Goal: Task Accomplishment & Management: Manage account settings

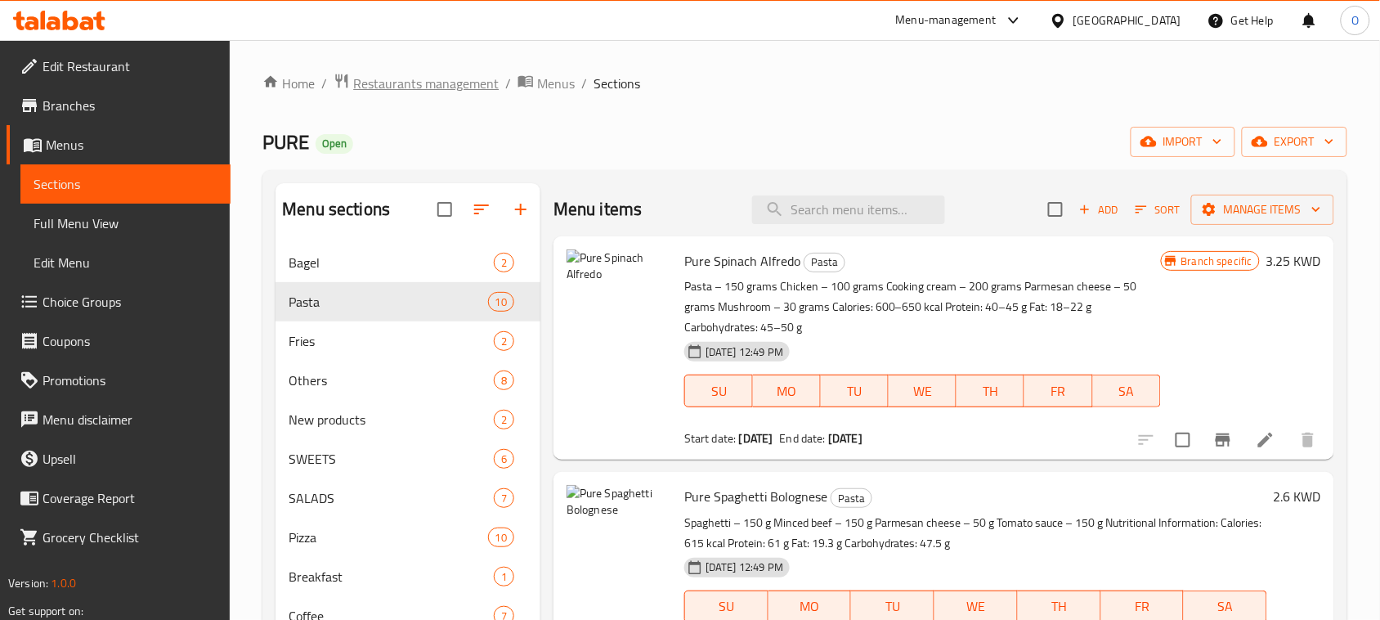
click at [472, 75] on span "Restaurants management" at bounding box center [425, 84] width 145 height 20
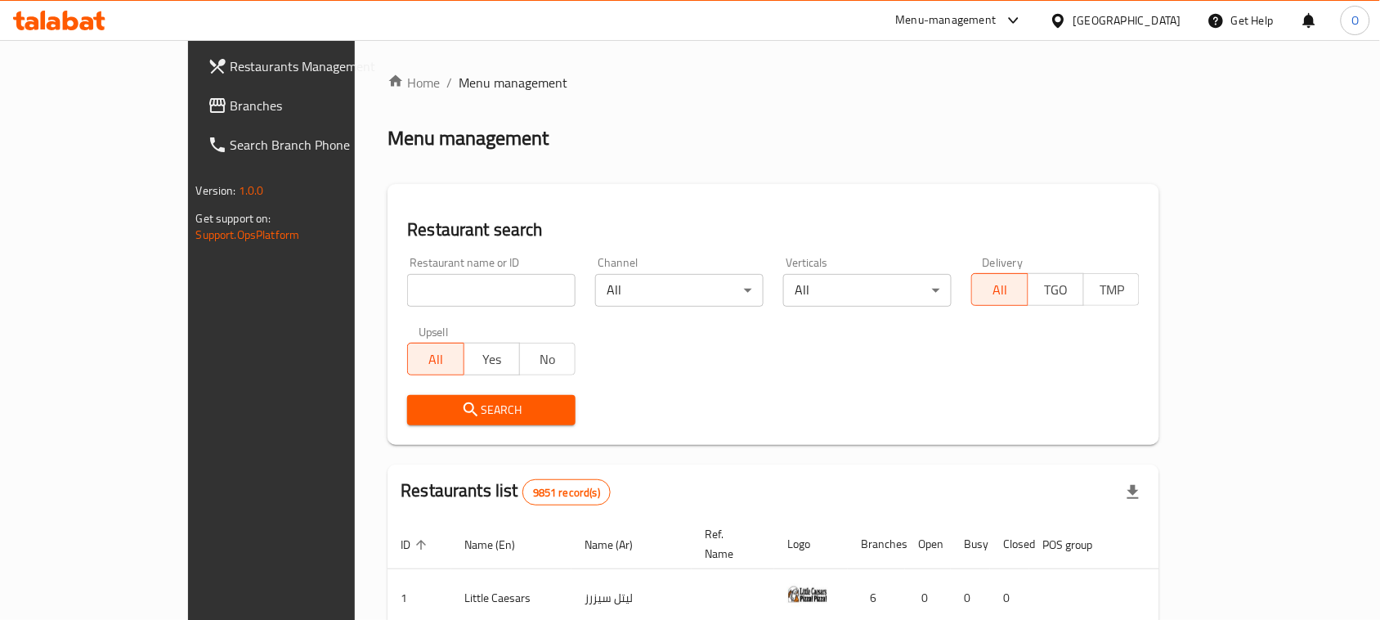
click at [230, 104] on span "Branches" at bounding box center [317, 106] width 175 height 20
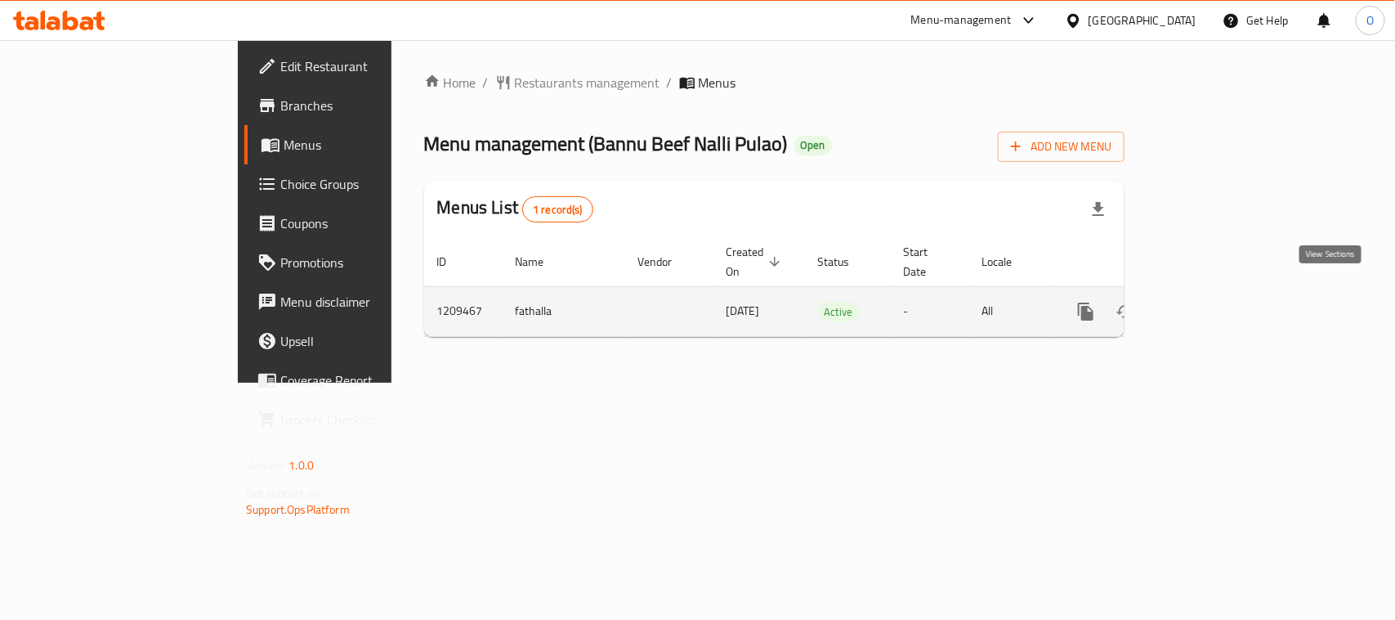
click at [1214, 302] on icon "enhanced table" at bounding box center [1204, 312] width 20 height 20
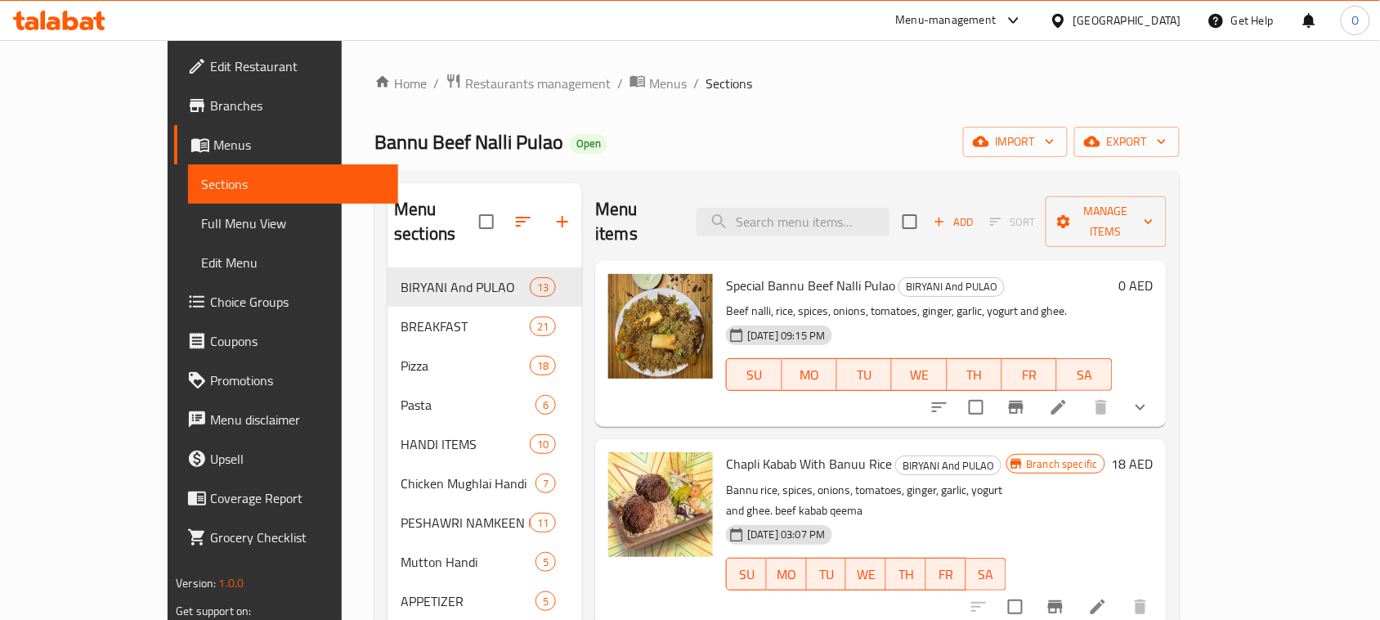
click at [883, 113] on div "Home / Restaurants management / Menus / Sections Bannu Beef Nalli Pulao Open im…" at bounding box center [776, 533] width 805 height 920
click at [649, 84] on span "Menus" at bounding box center [668, 84] width 38 height 20
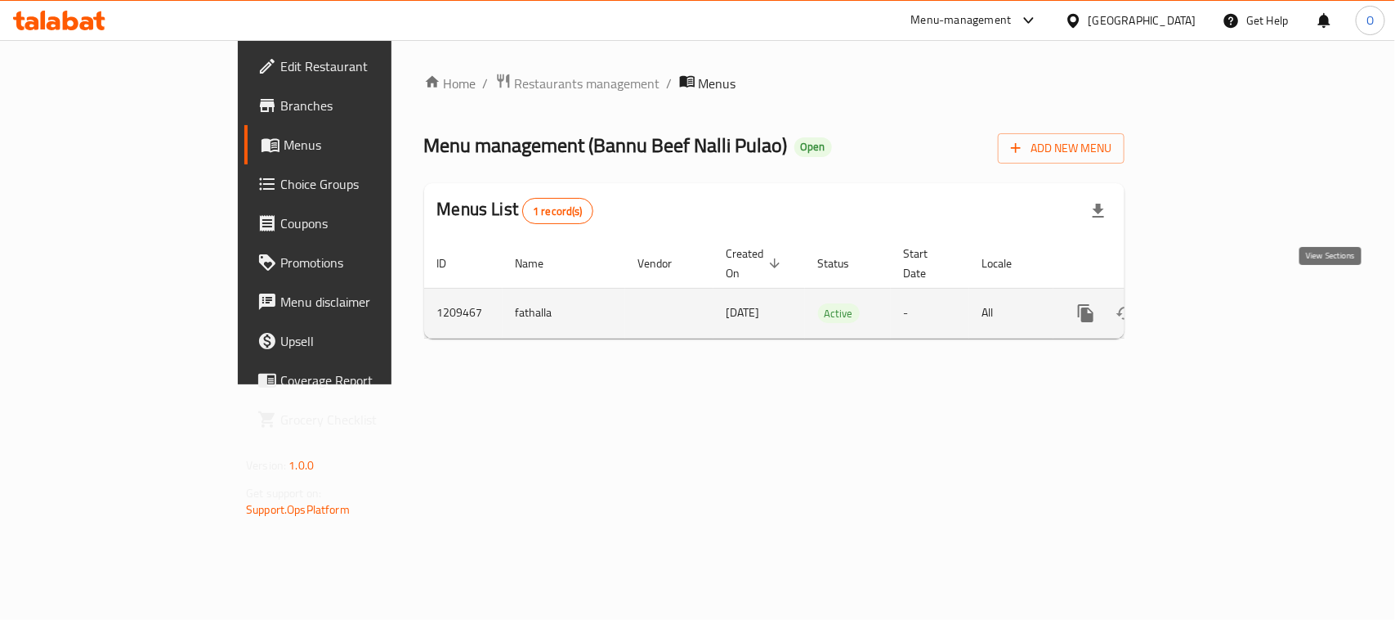
click at [1214, 303] on icon "enhanced table" at bounding box center [1204, 313] width 20 height 20
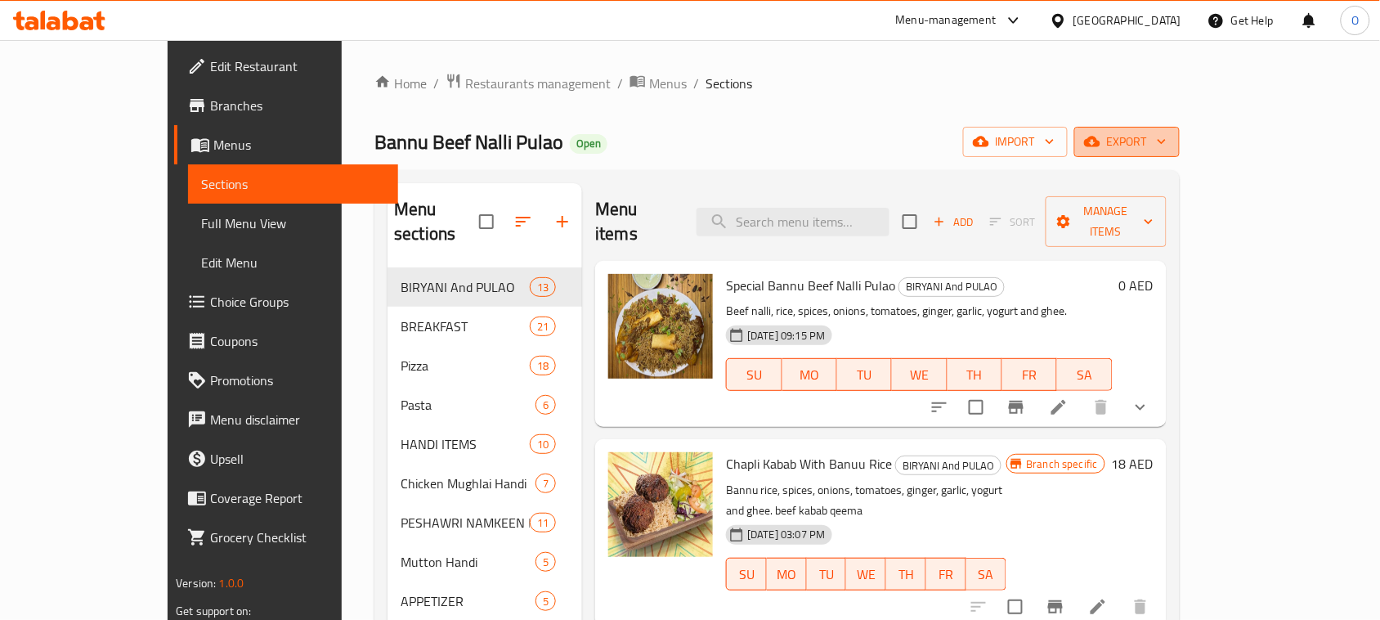
click at [1166, 145] on span "export" at bounding box center [1126, 142] width 79 height 20
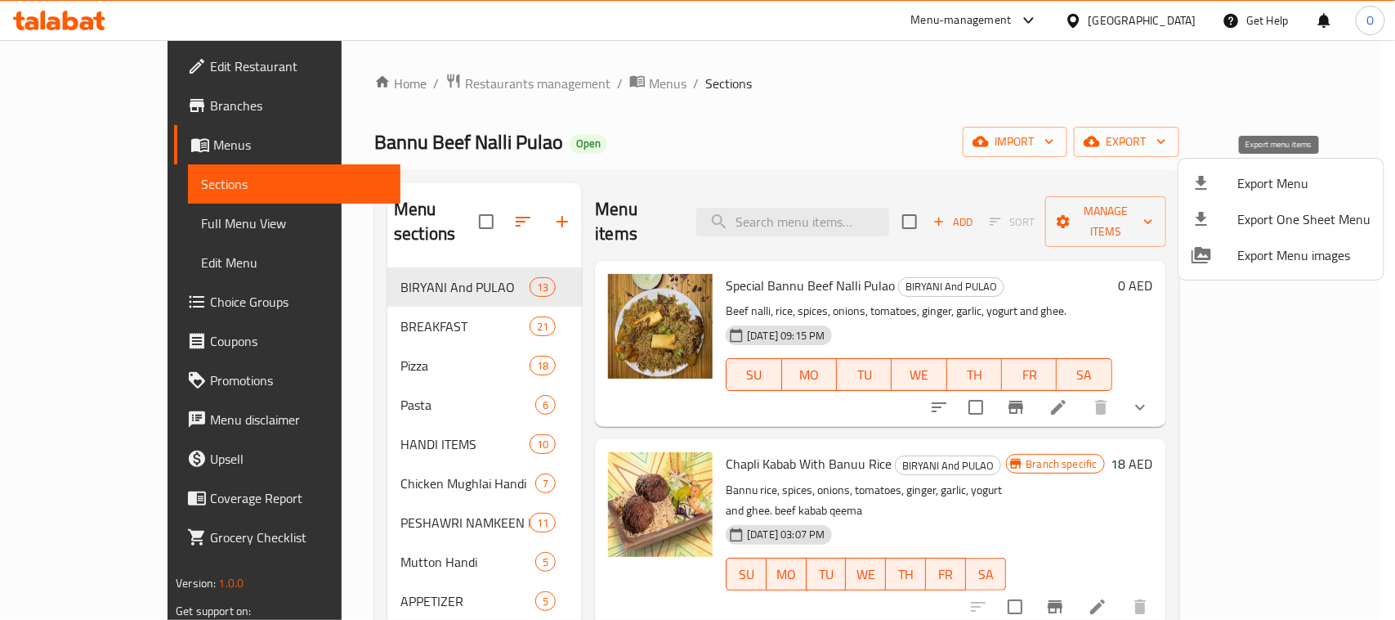
click at [1271, 176] on span "Export Menu" at bounding box center [1303, 183] width 133 height 20
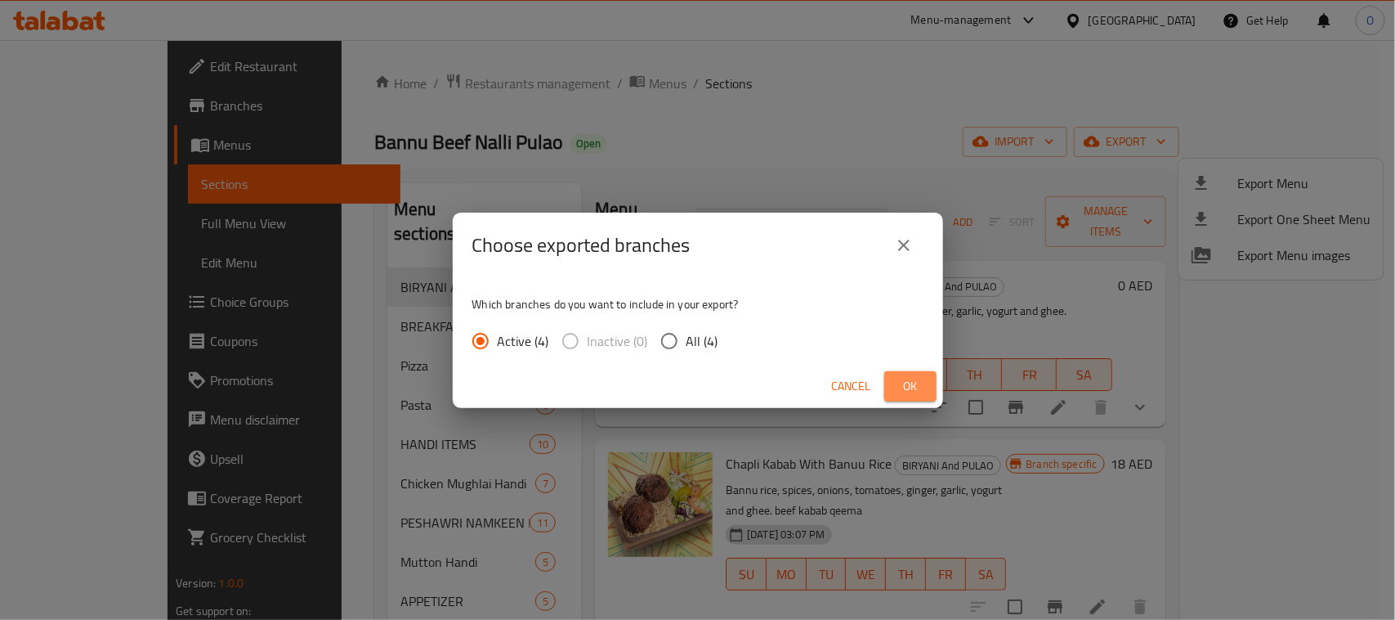
click at [921, 395] on span "Ok" at bounding box center [910, 386] width 26 height 20
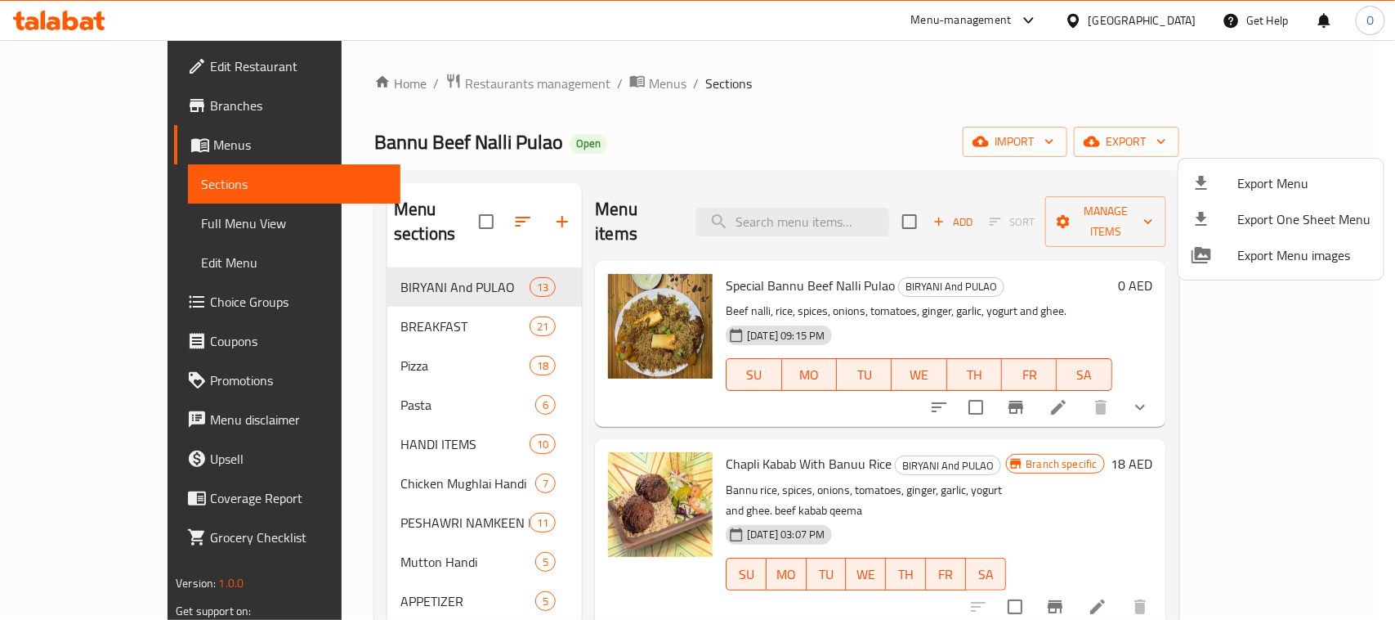
click at [369, 136] on div at bounding box center [697, 310] width 1395 height 620
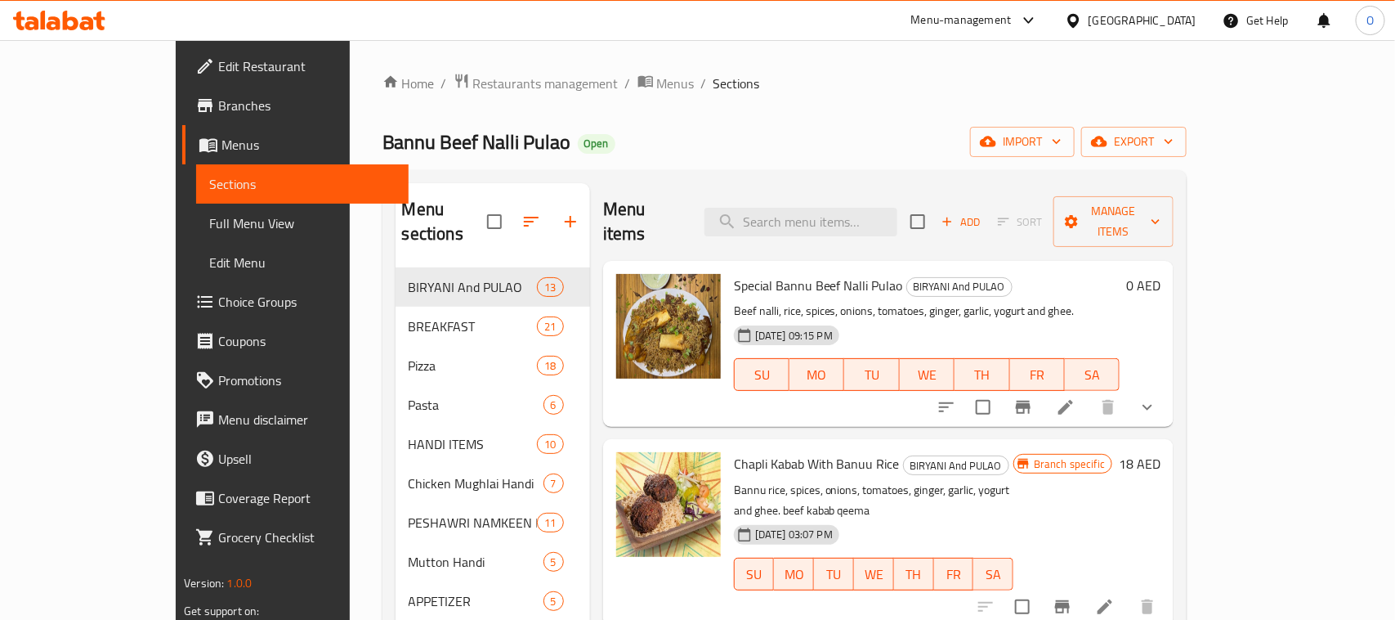
click at [382, 136] on span "Bannu Beef Nalli Pulao" at bounding box center [476, 141] width 189 height 37
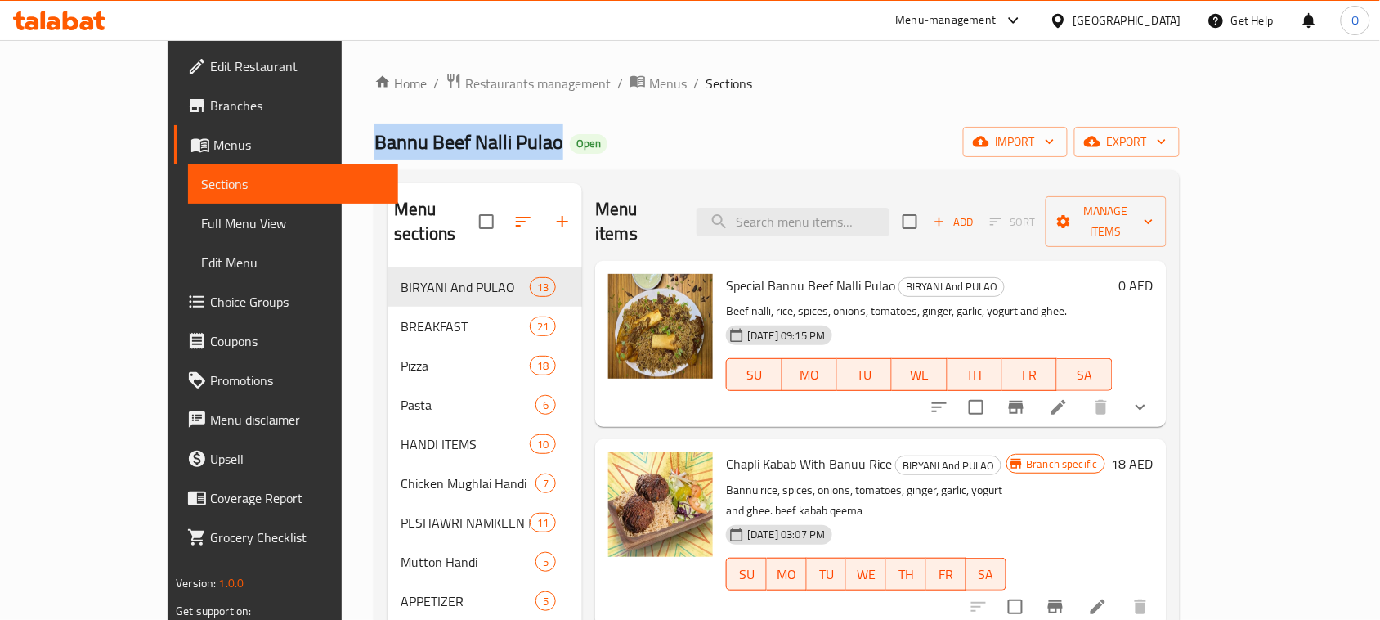
click at [374, 136] on span "Bannu Beef Nalli Pulao" at bounding box center [468, 141] width 189 height 37
copy span "Bannu Beef Nalli Pulao"
click at [1153, 207] on span "Manage items" at bounding box center [1105, 221] width 95 height 41
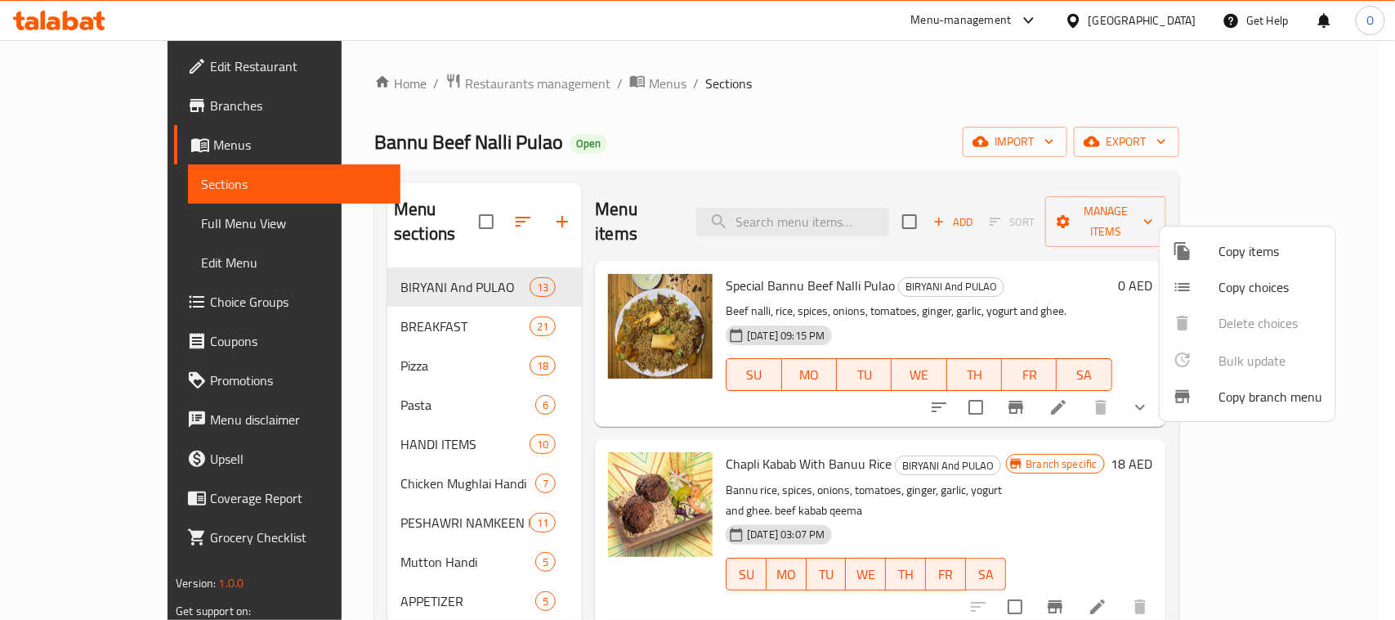
click at [678, 127] on div at bounding box center [697, 310] width 1395 height 620
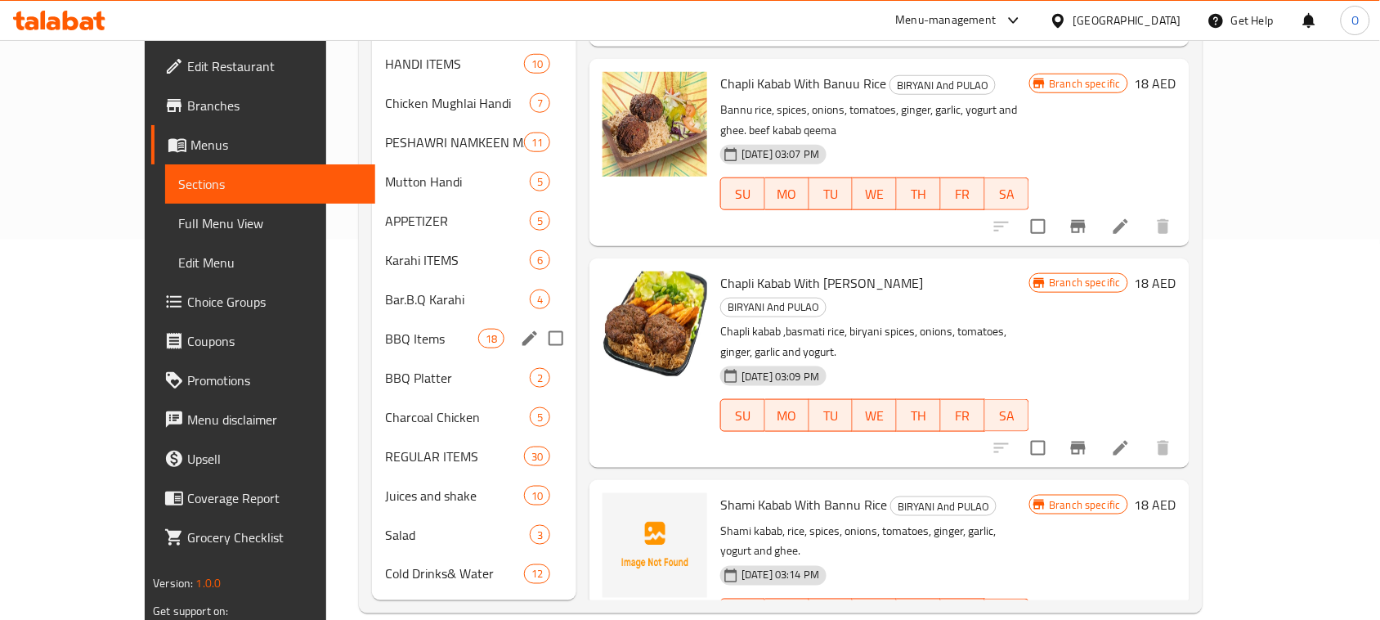
scroll to position [381, 0]
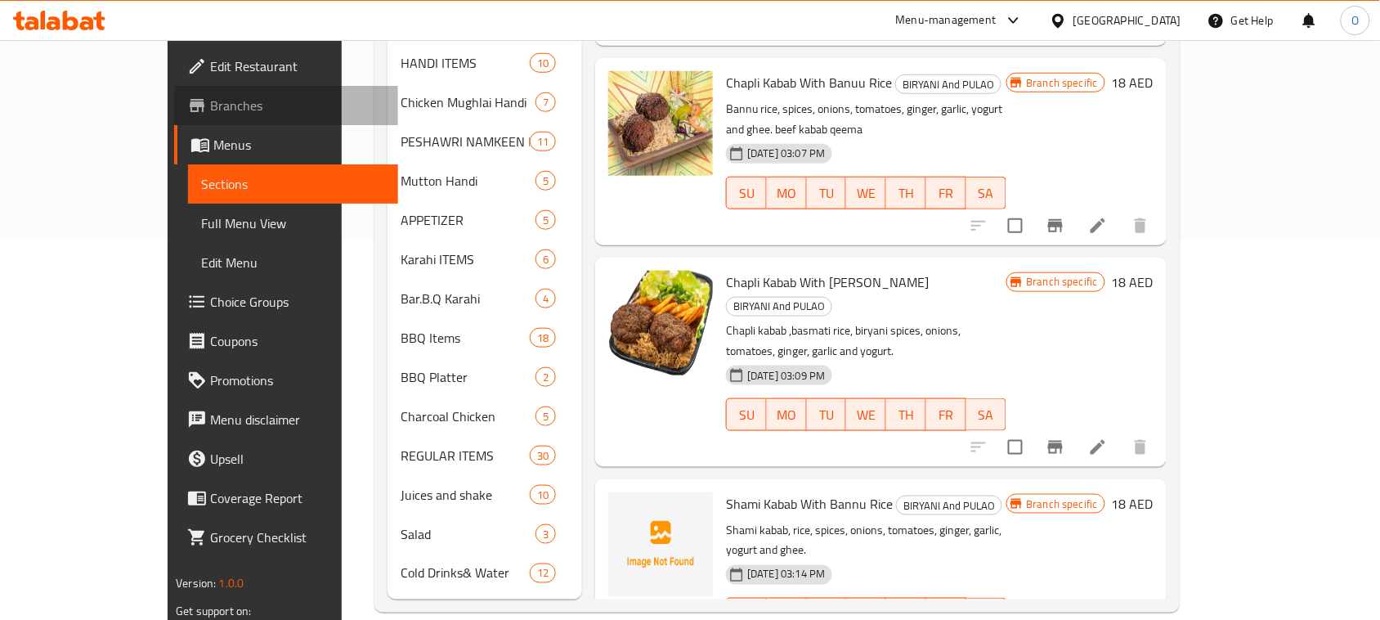
click at [174, 115] on link "Branches" at bounding box center [286, 105] width 224 height 39
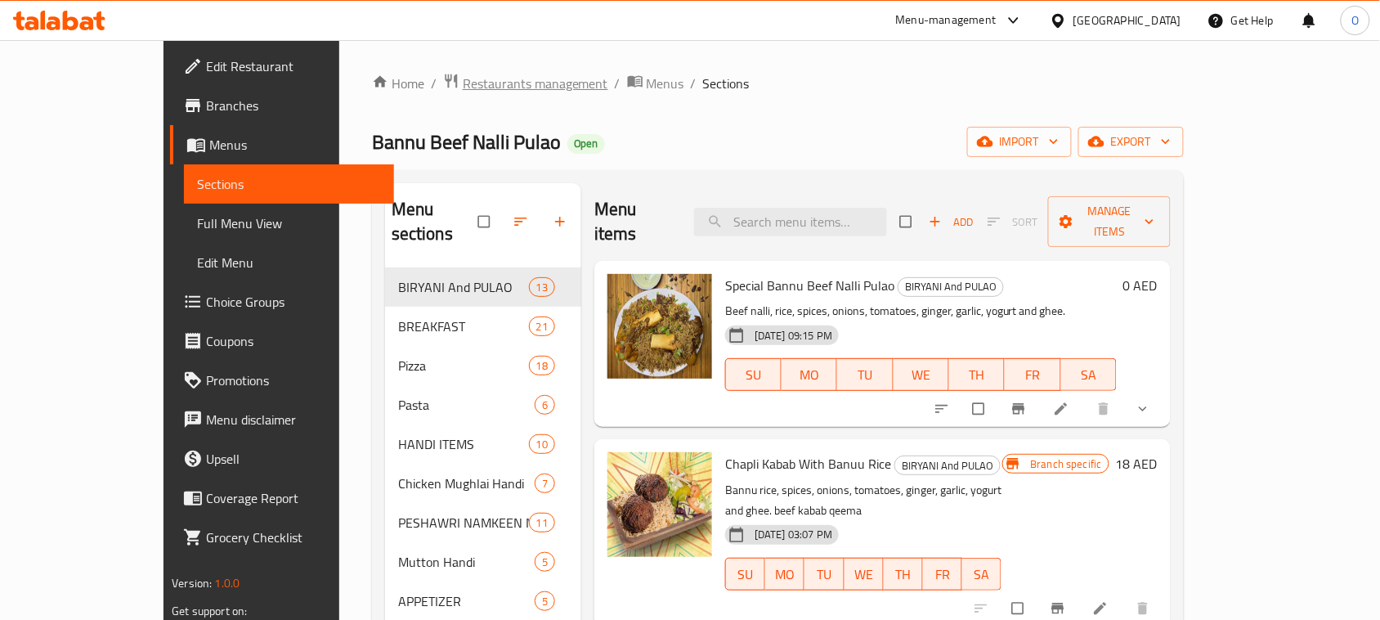
click at [463, 86] on span "Restaurants management" at bounding box center [535, 84] width 145 height 20
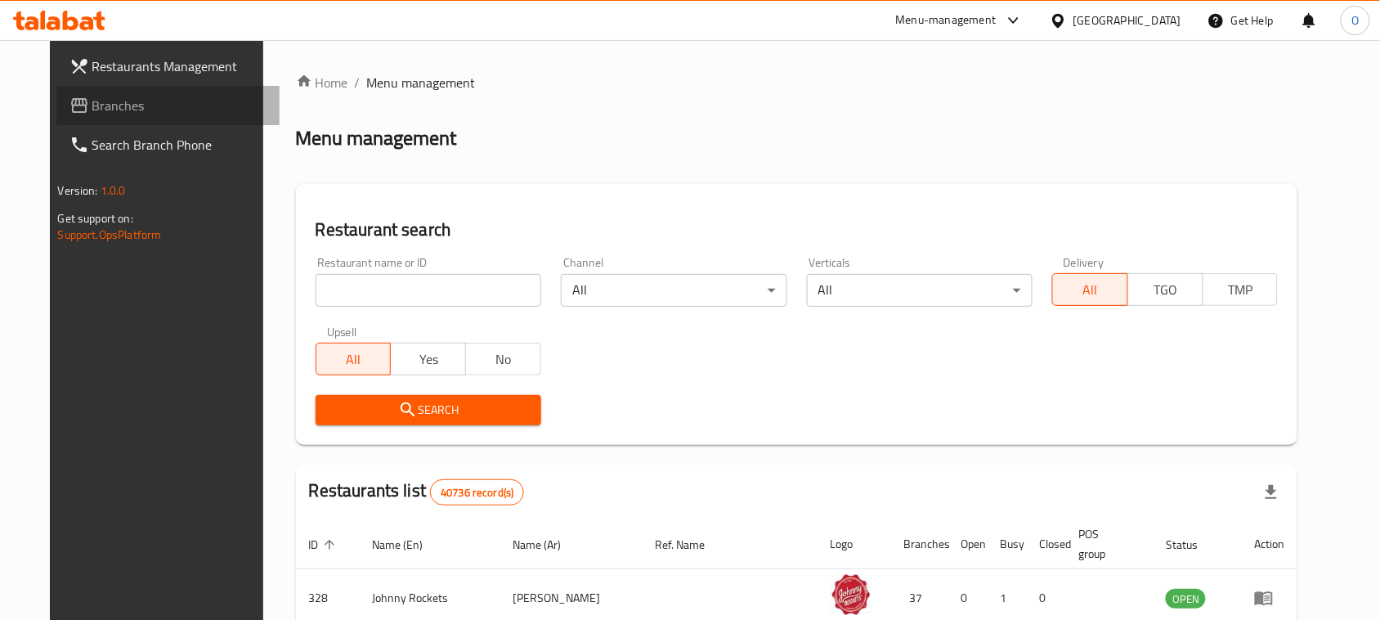
click at [105, 99] on span "Branches" at bounding box center [179, 106] width 175 height 20
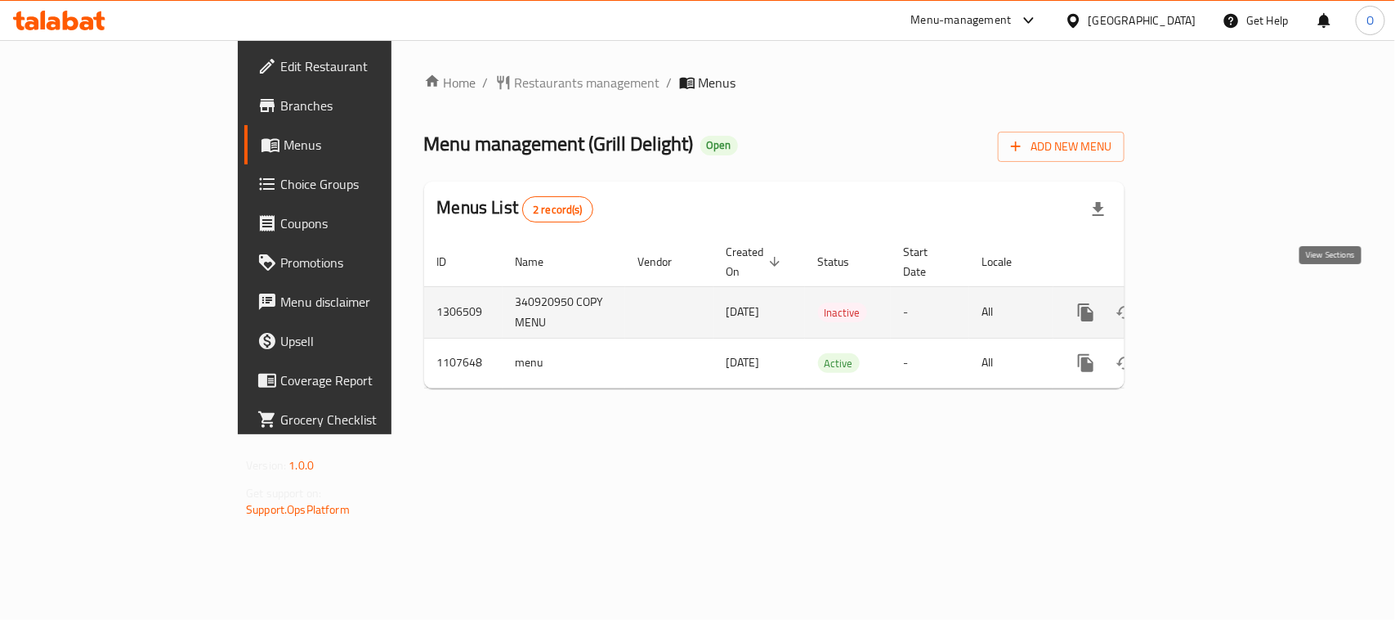
click at [1214, 302] on icon "enhanced table" at bounding box center [1204, 312] width 20 height 20
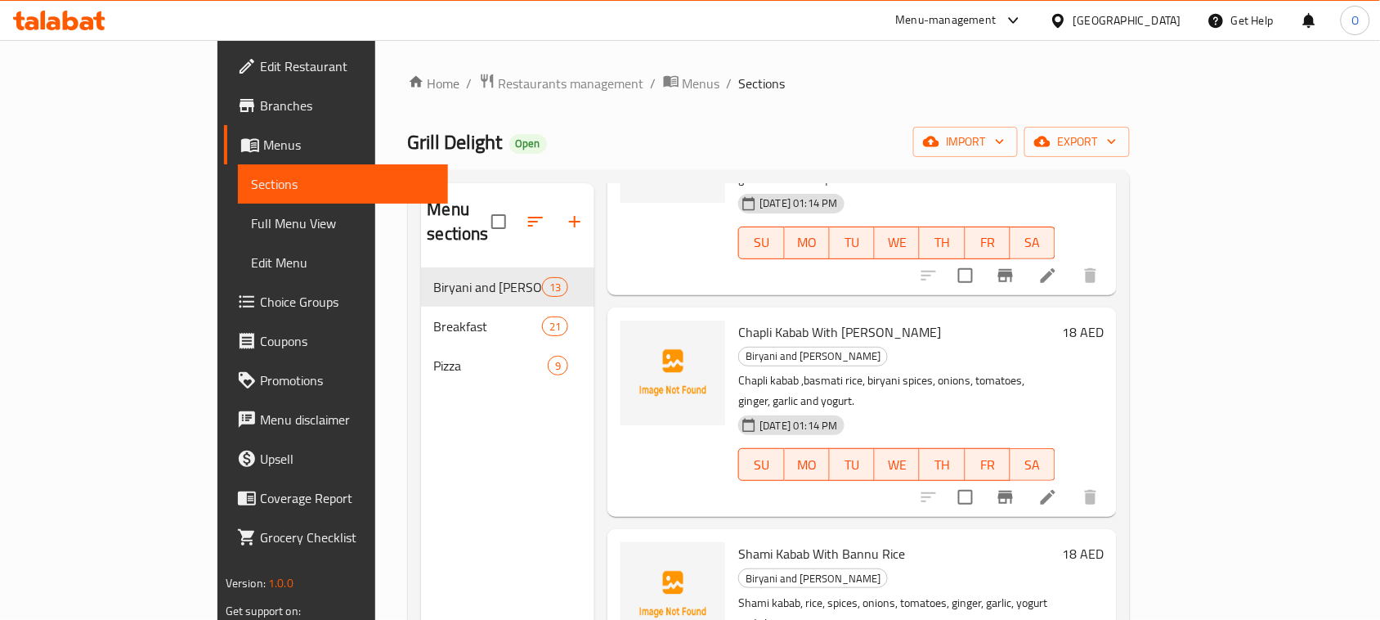
scroll to position [409, 0]
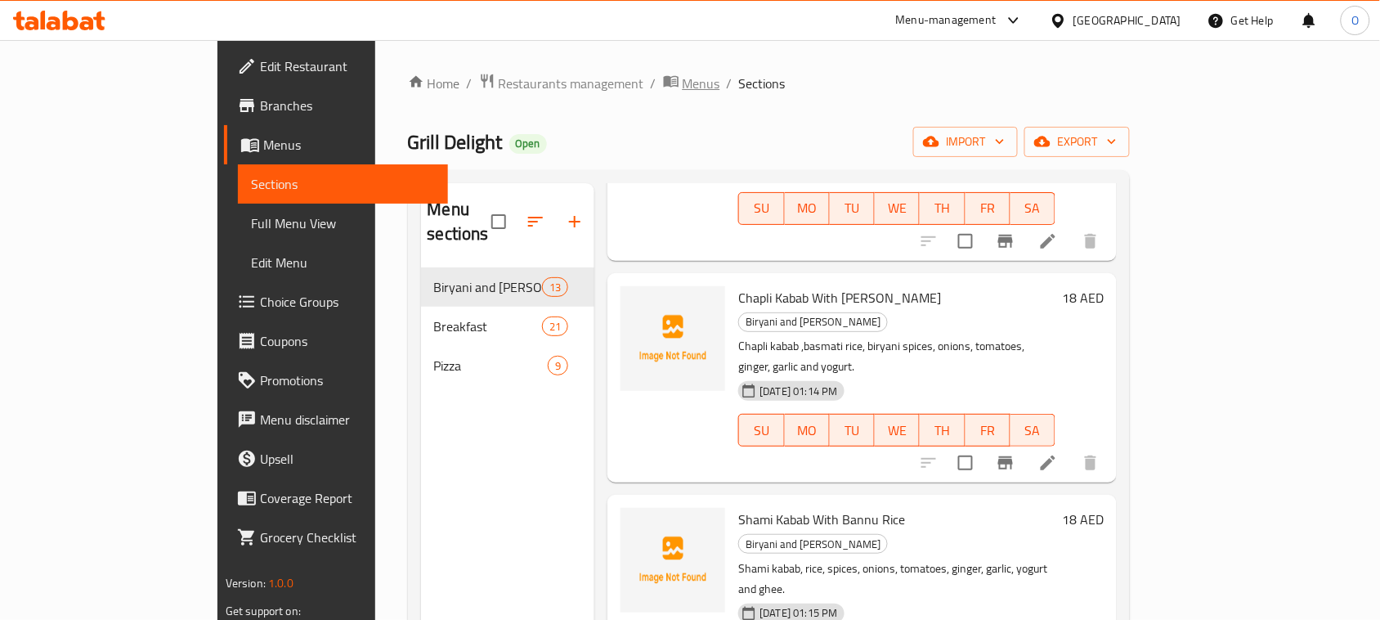
click at [663, 74] on span "breadcrumb" at bounding box center [673, 83] width 20 height 21
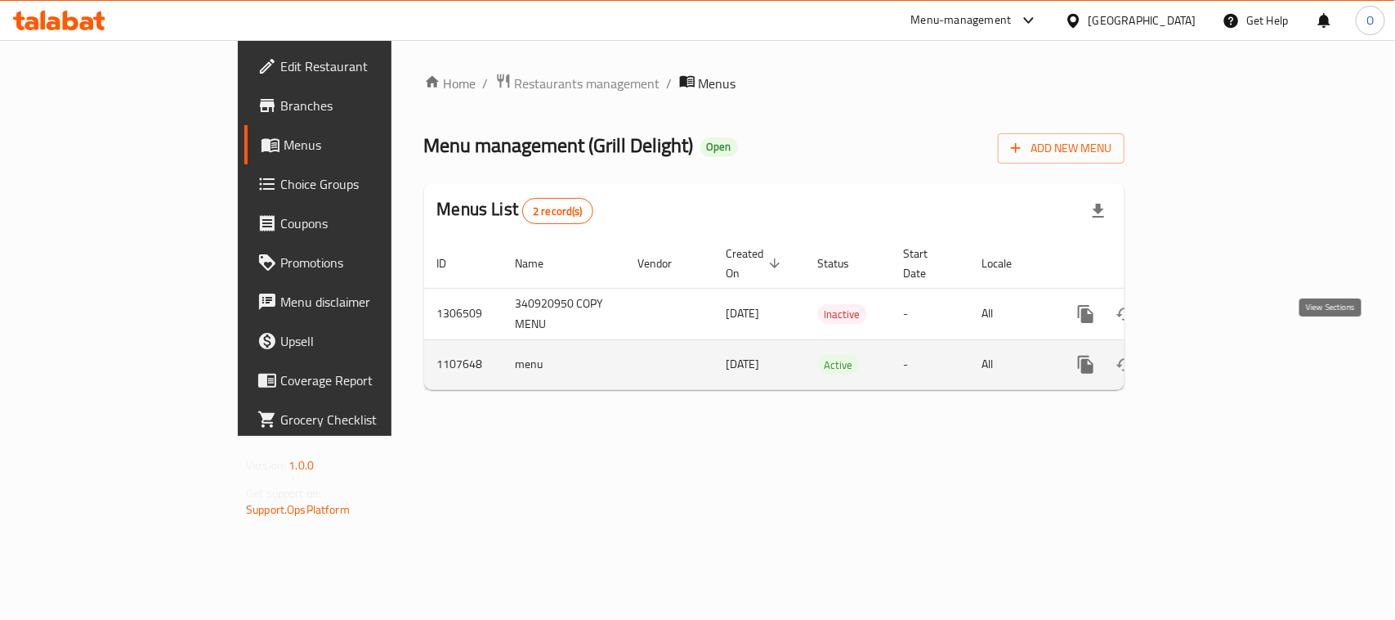
click at [1214, 355] on icon "enhanced table" at bounding box center [1204, 365] width 20 height 20
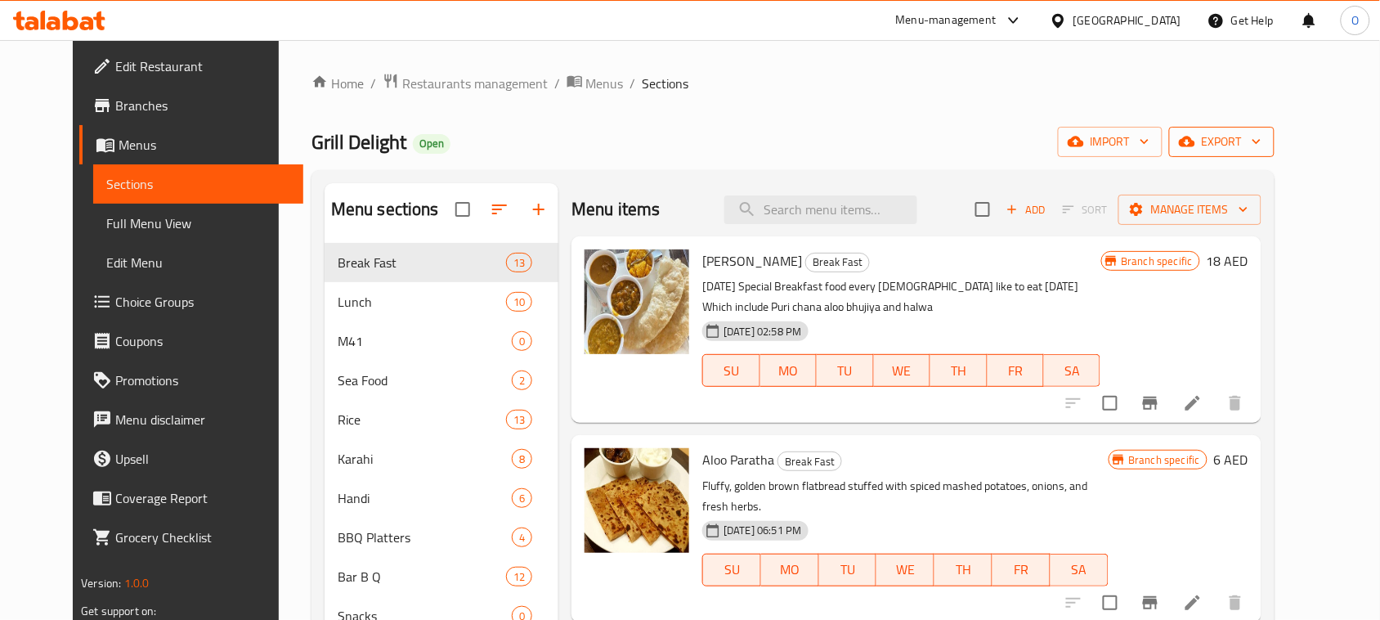
click at [1261, 136] on span "export" at bounding box center [1221, 142] width 79 height 20
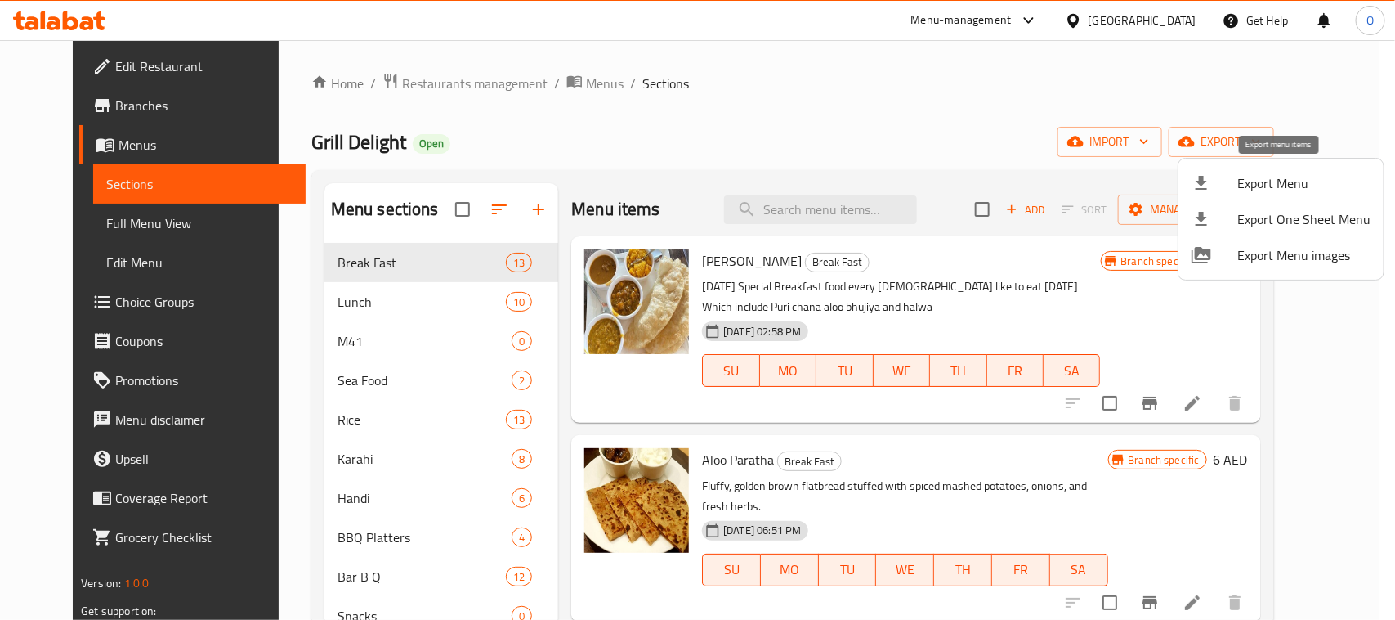
click at [1277, 188] on span "Export Menu" at bounding box center [1303, 183] width 133 height 20
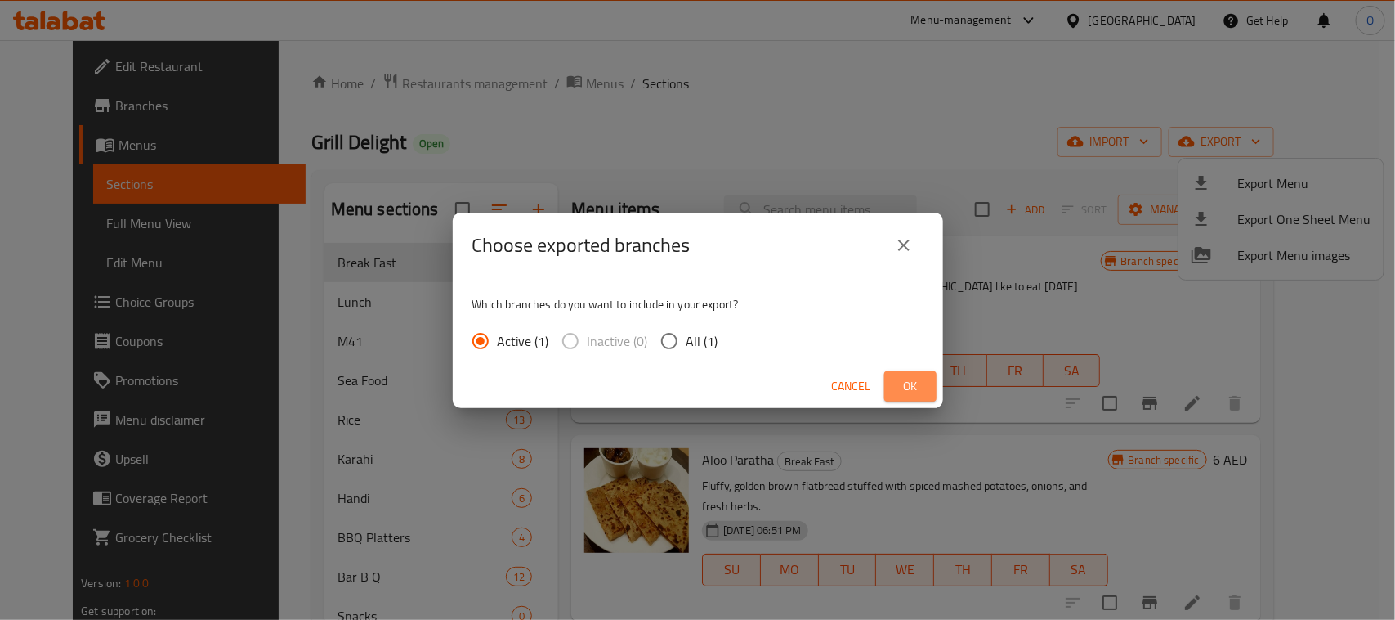
click at [910, 378] on span "Ok" at bounding box center [910, 386] width 26 height 20
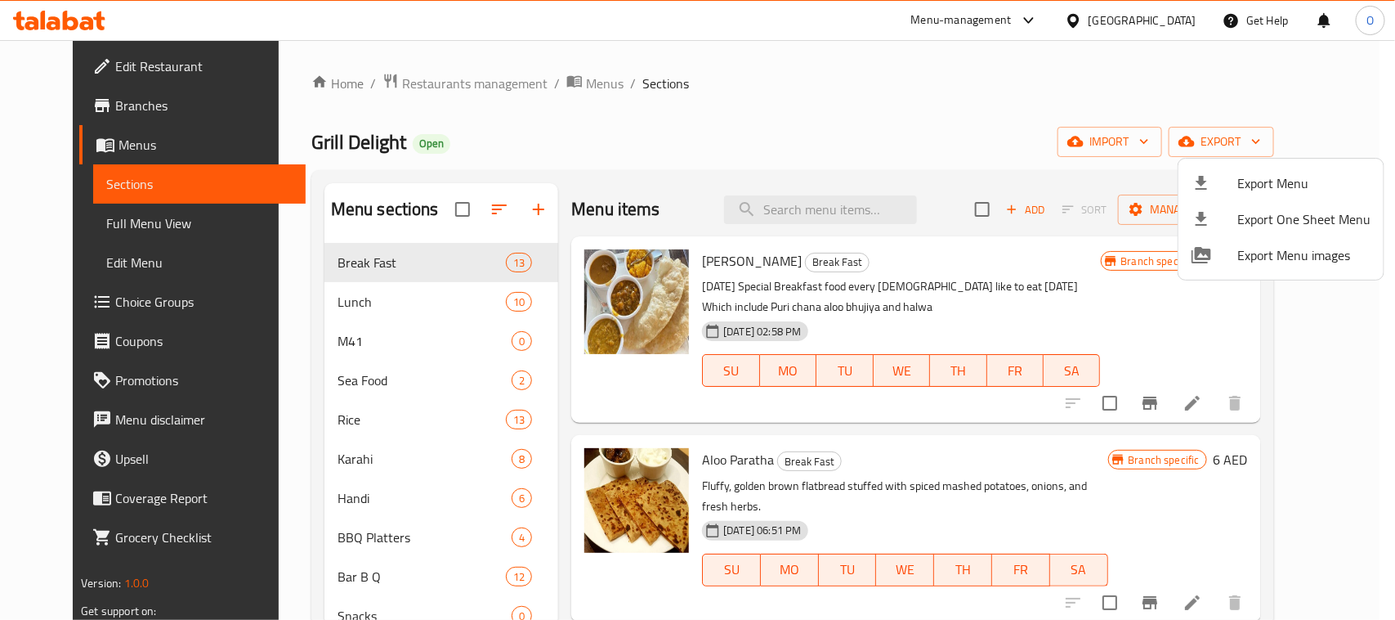
click at [908, 147] on div at bounding box center [697, 310] width 1395 height 620
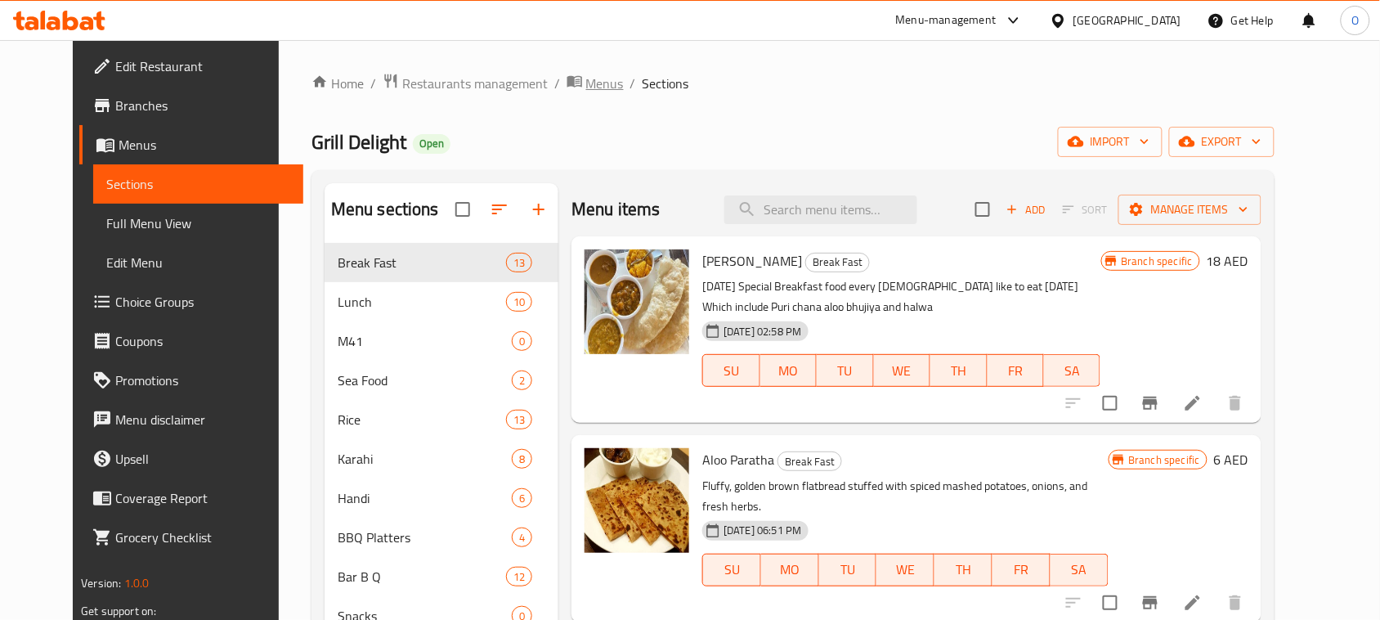
click at [586, 83] on span "Menus" at bounding box center [605, 84] width 38 height 20
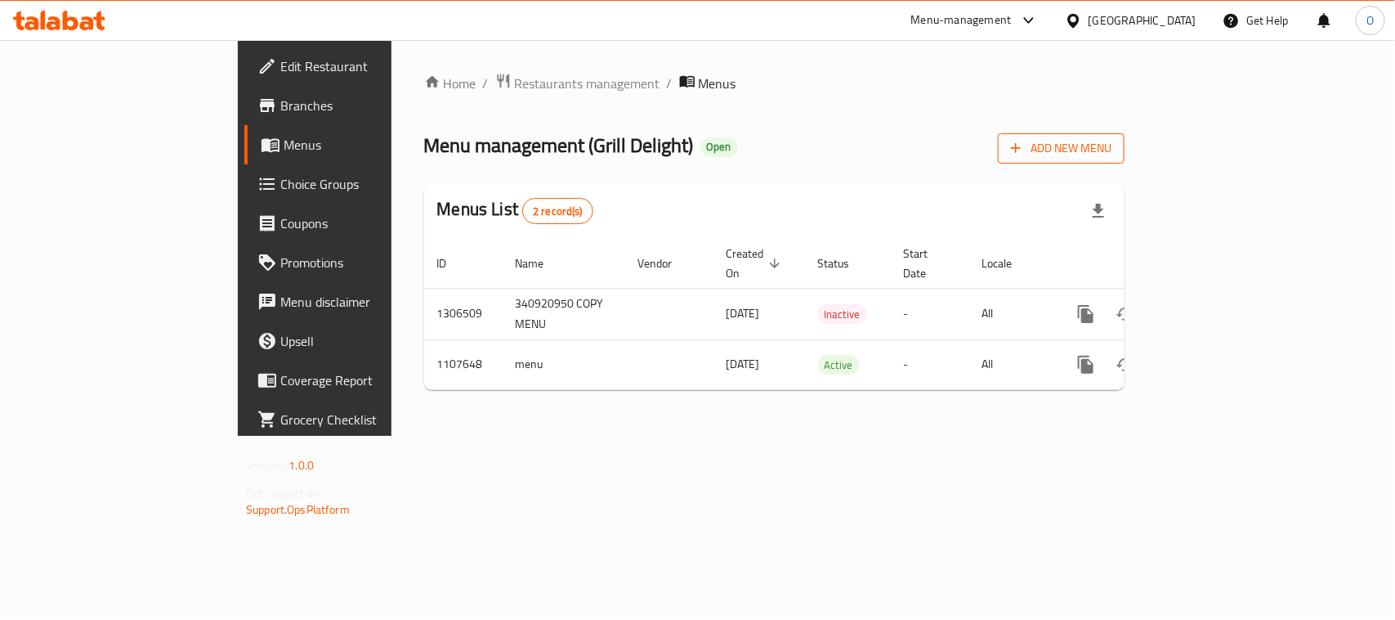
click at [1112, 150] on span "Add New Menu" at bounding box center [1061, 148] width 101 height 20
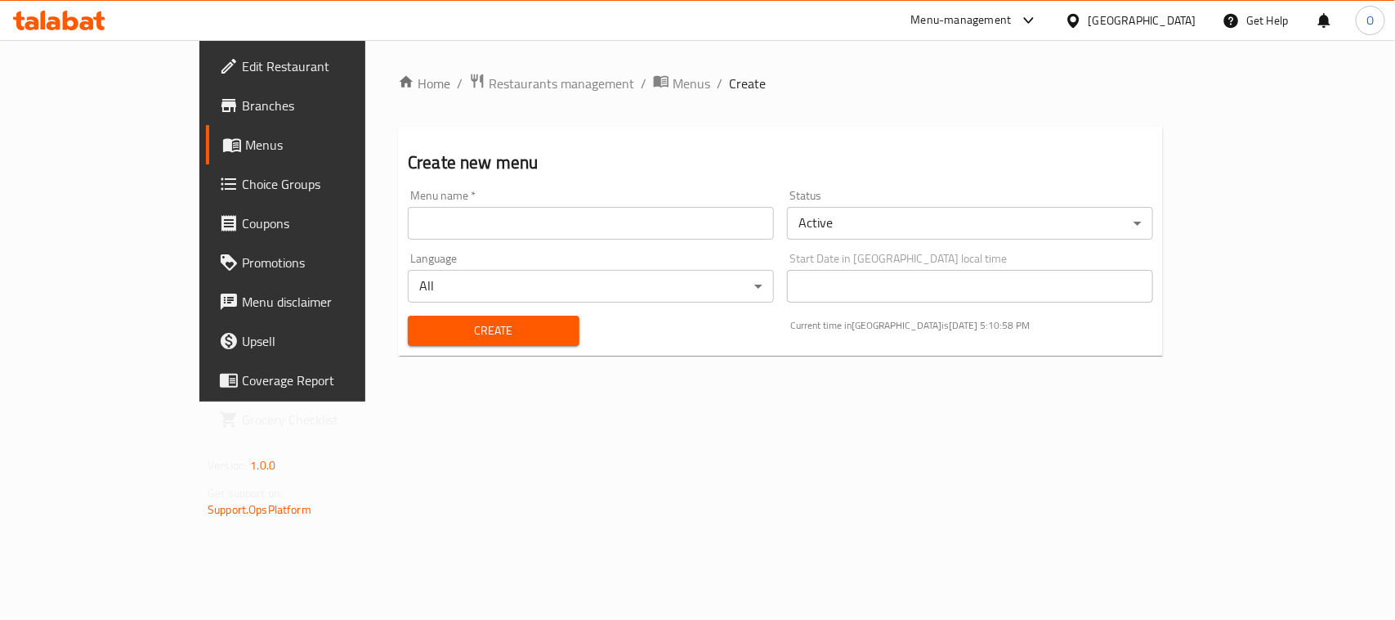
click at [535, 226] on input "text" at bounding box center [591, 223] width 366 height 33
type input "nc"
click at [1126, 221] on body "​ Menu-management United Arab Emirates Get Help O Edit Restaurant Branches Menu…" at bounding box center [697, 329] width 1395 height 579
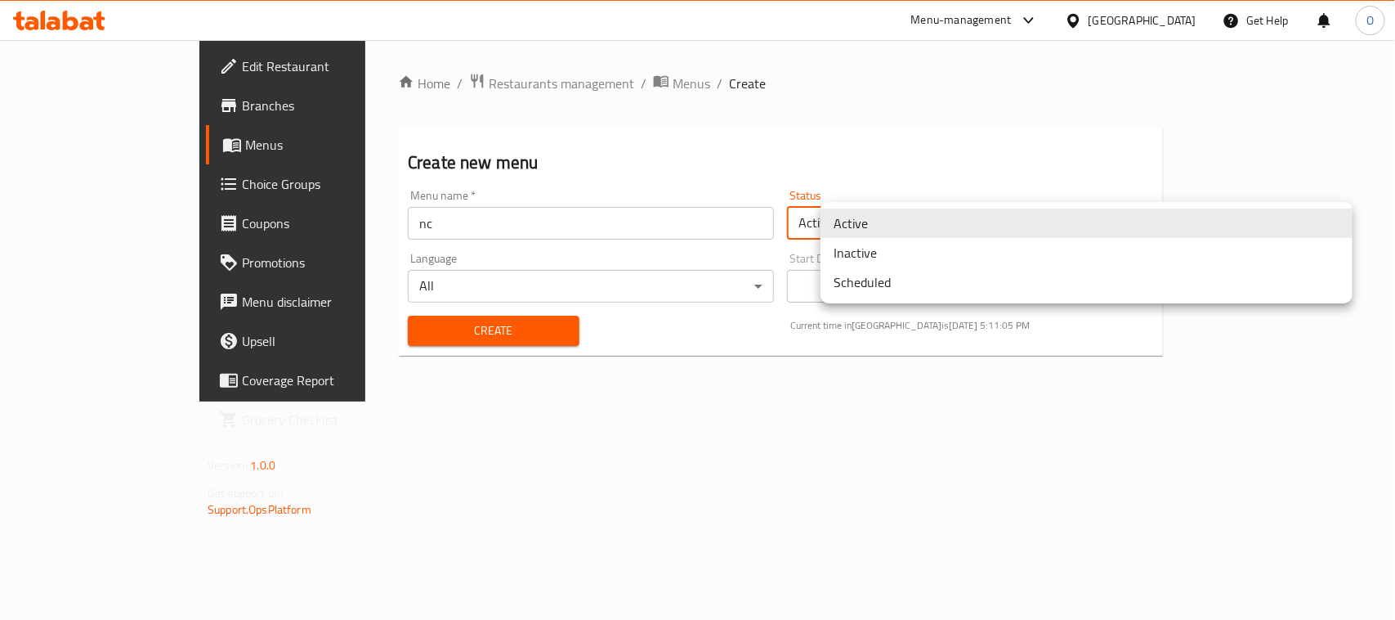
click at [957, 260] on li "Inactive" at bounding box center [1087, 252] width 532 height 29
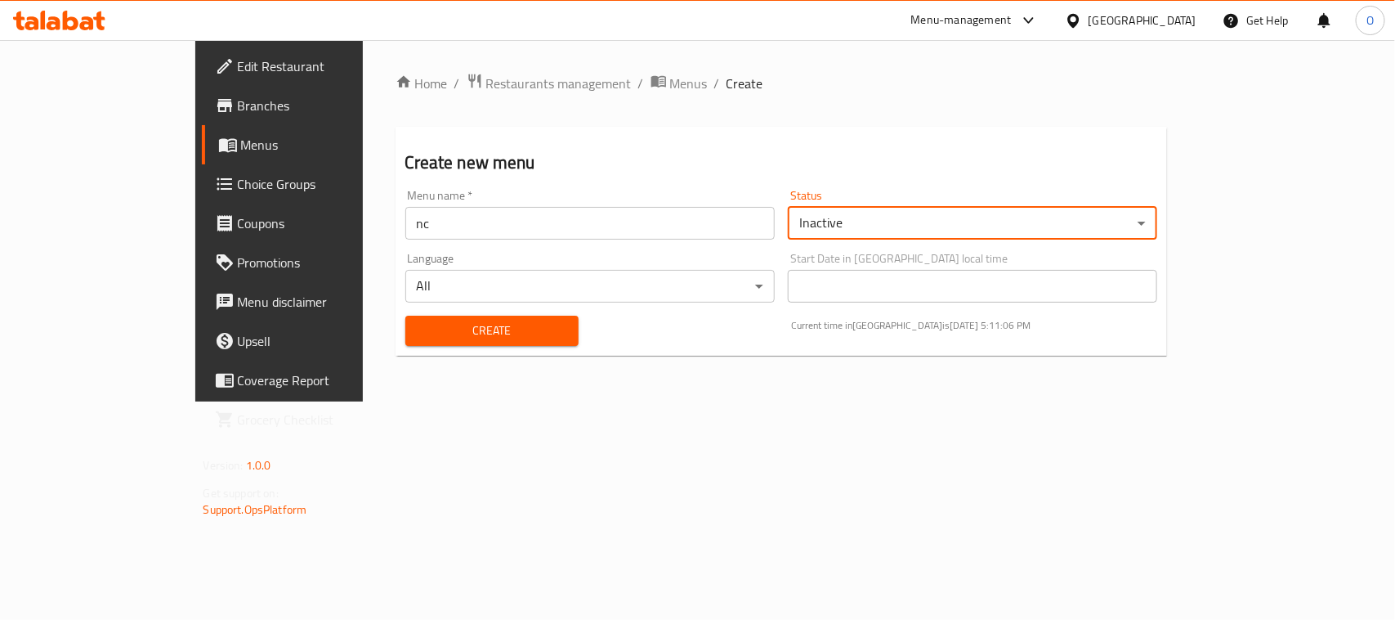
click at [467, 335] on span "Create" at bounding box center [491, 330] width 147 height 20
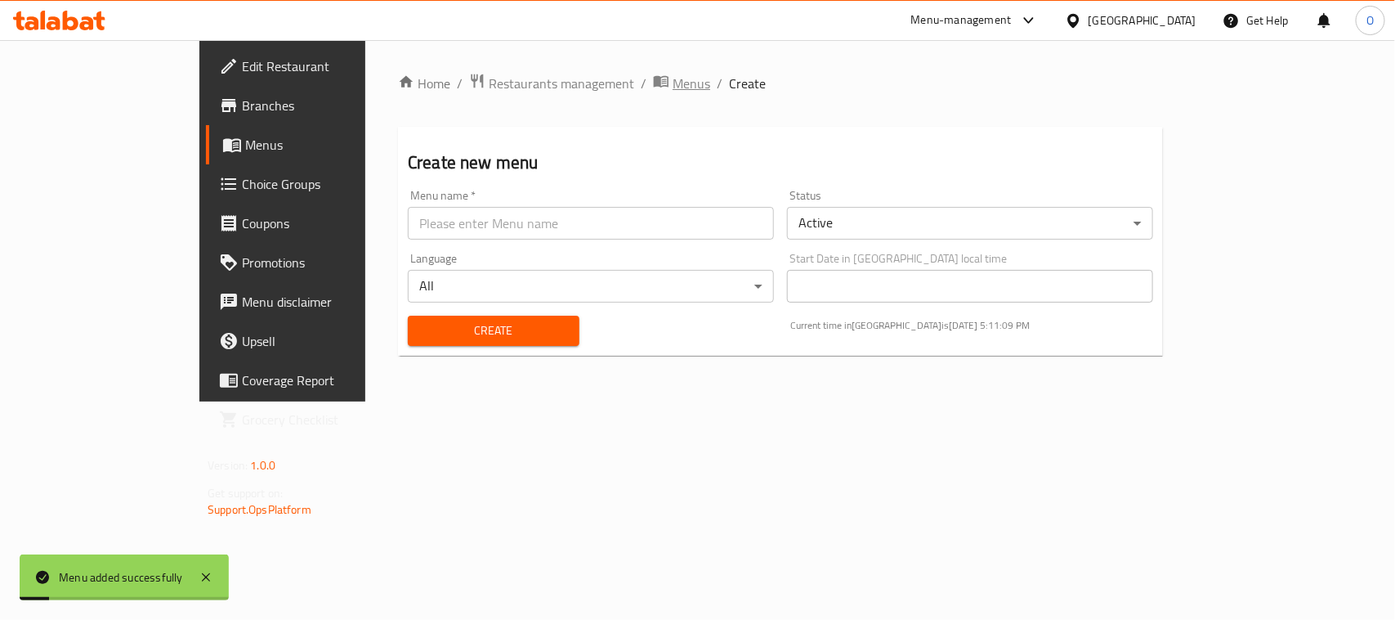
click at [673, 88] on span "Menus" at bounding box center [692, 84] width 38 height 20
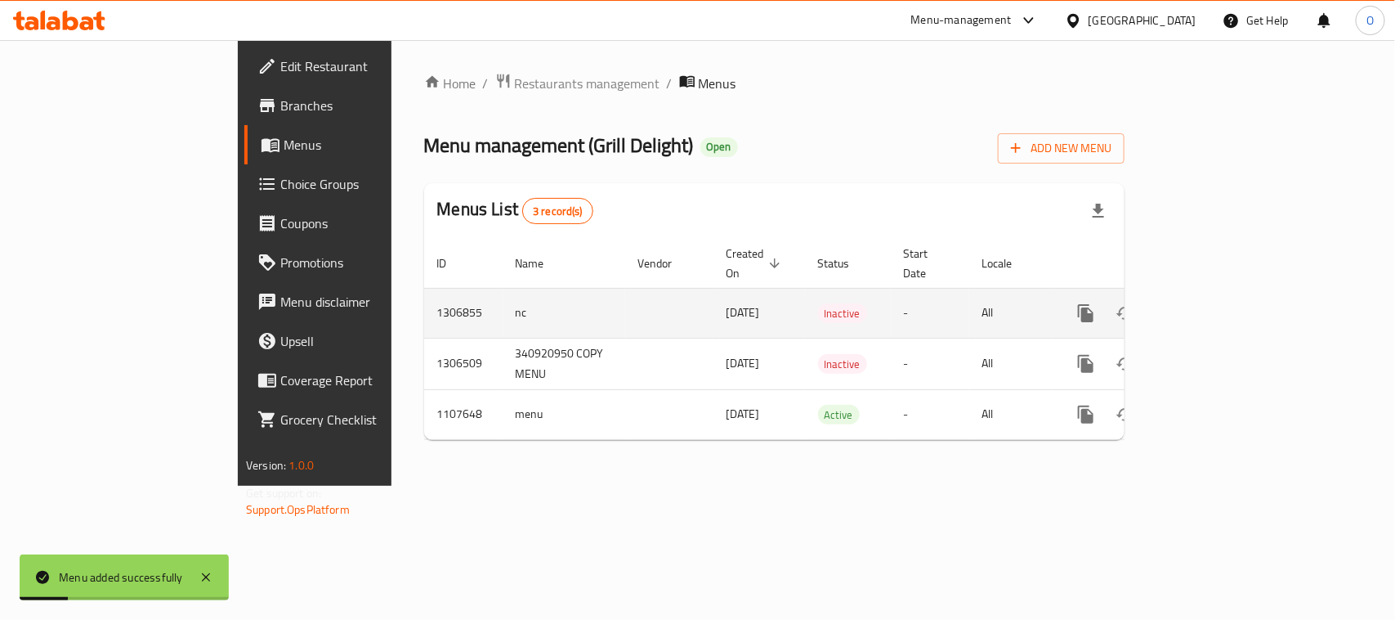
click at [1214, 303] on icon "enhanced table" at bounding box center [1204, 313] width 20 height 20
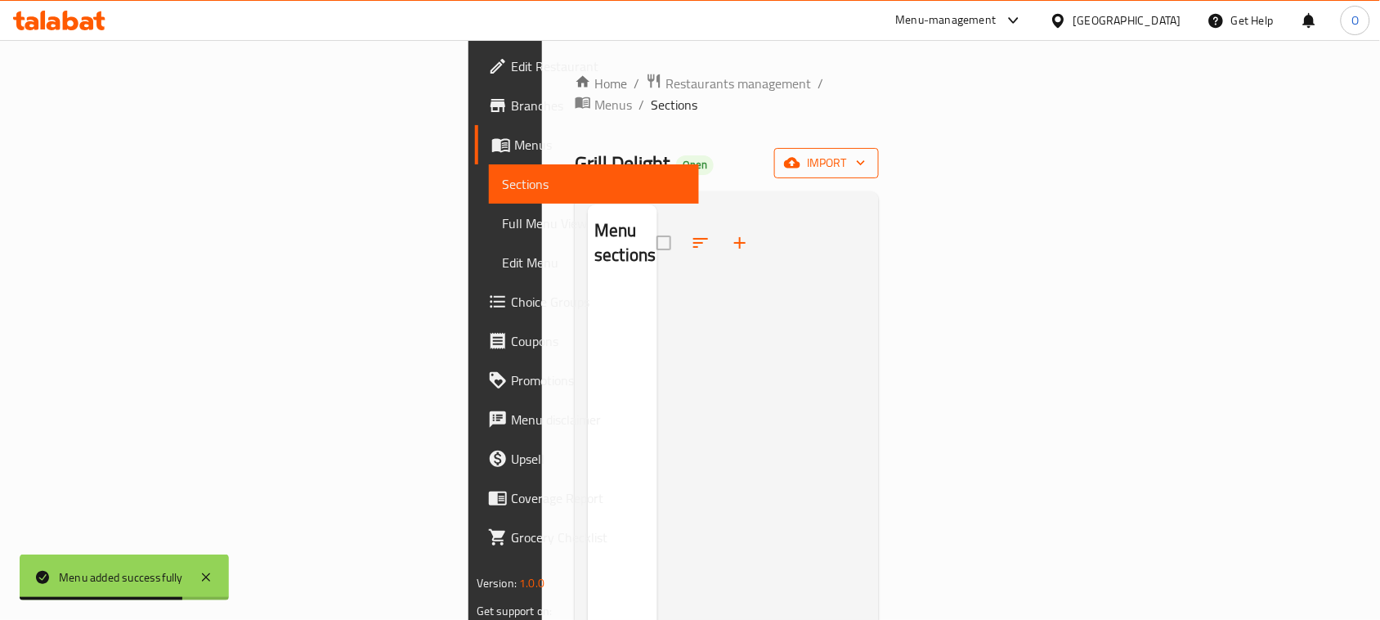
click at [879, 148] on button "import" at bounding box center [826, 163] width 105 height 30
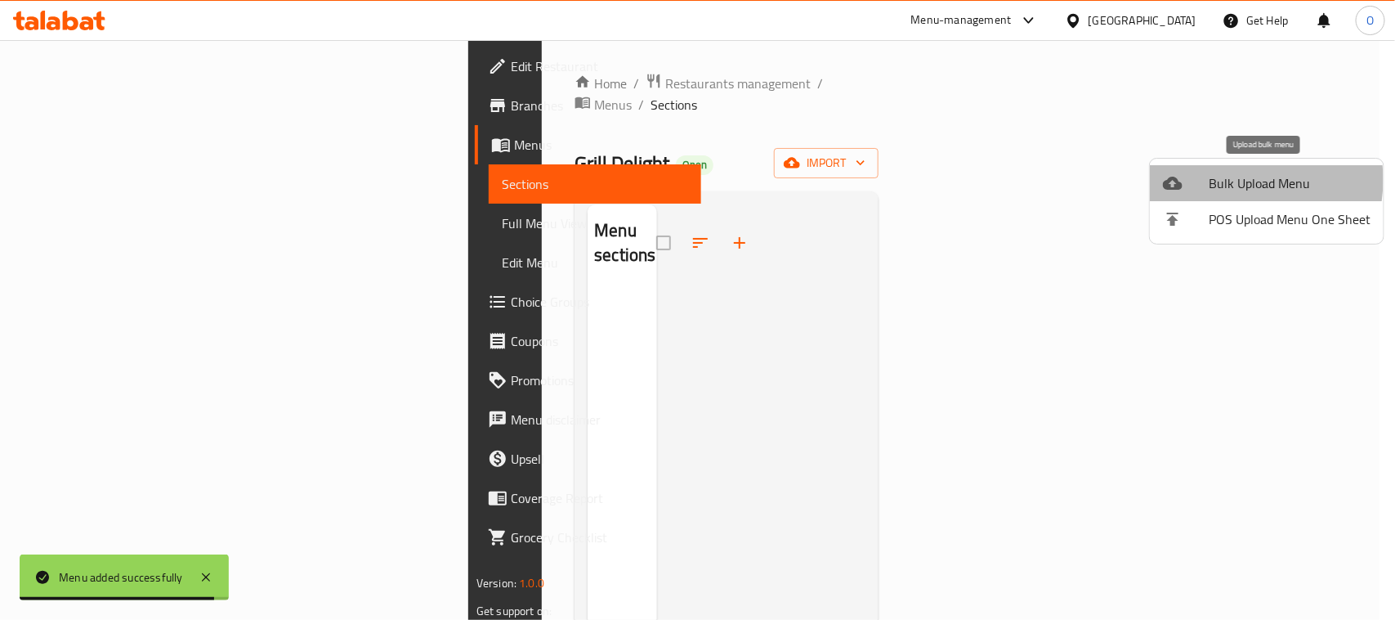
click at [1231, 180] on span "Bulk Upload Menu" at bounding box center [1290, 183] width 162 height 20
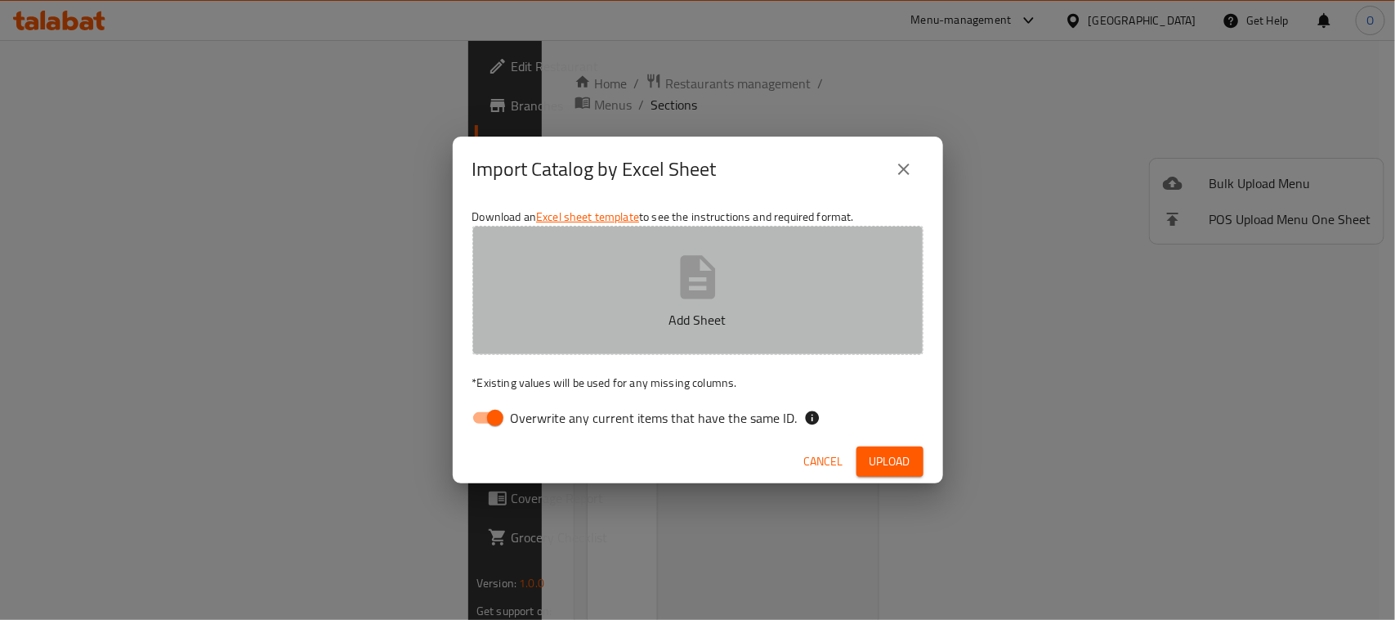
click at [674, 289] on icon "button" at bounding box center [698, 277] width 52 height 52
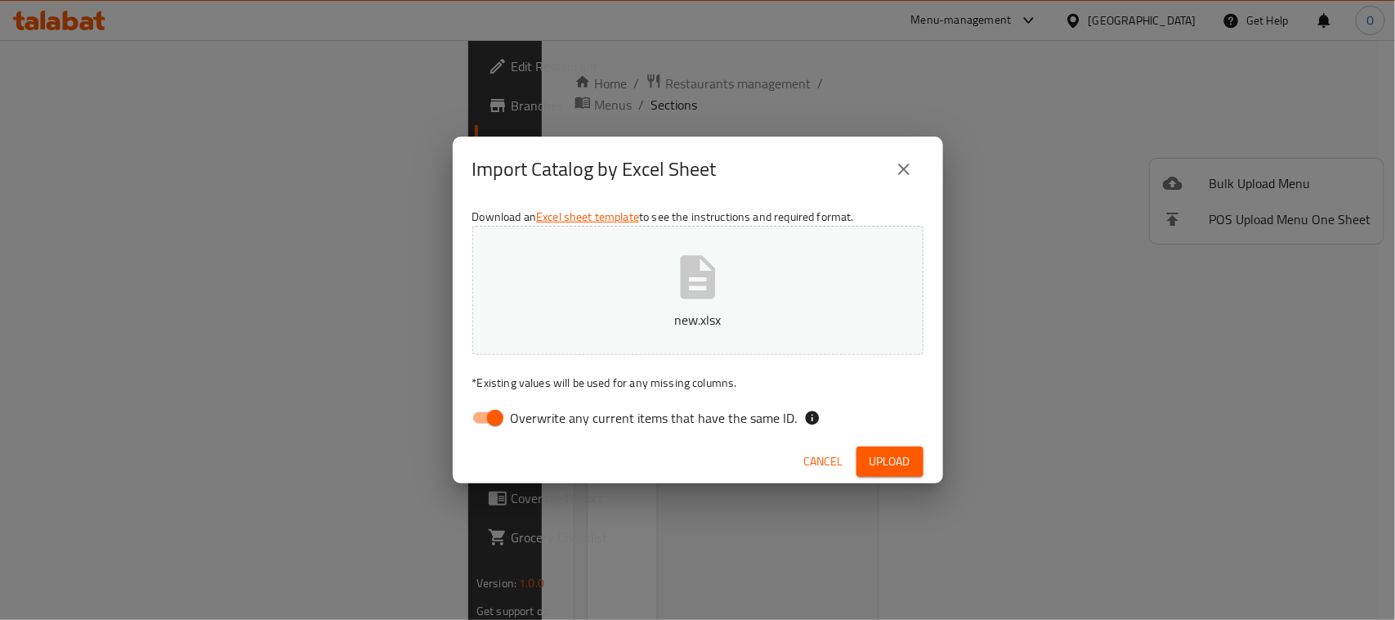
click at [485, 413] on input "Overwrite any current items that have the same ID." at bounding box center [495, 417] width 93 height 31
checkbox input "false"
click at [889, 466] on span "Upload" at bounding box center [890, 461] width 41 height 20
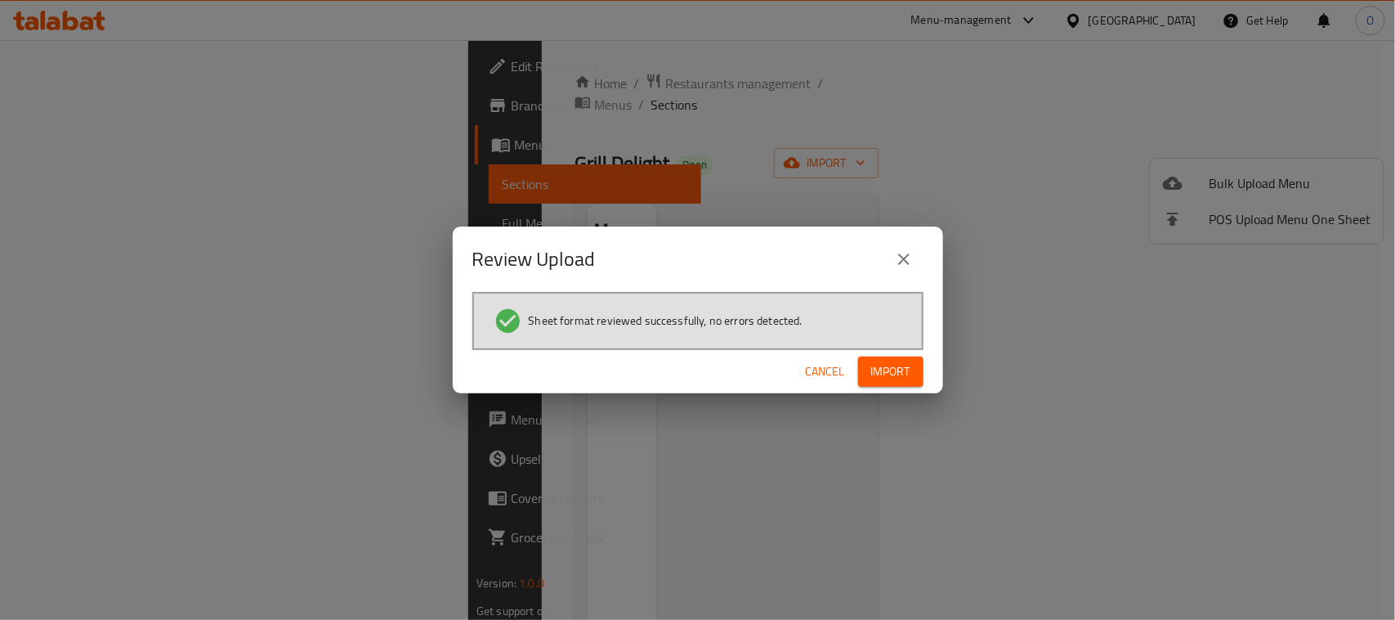
click at [892, 369] on span "Import" at bounding box center [890, 371] width 39 height 20
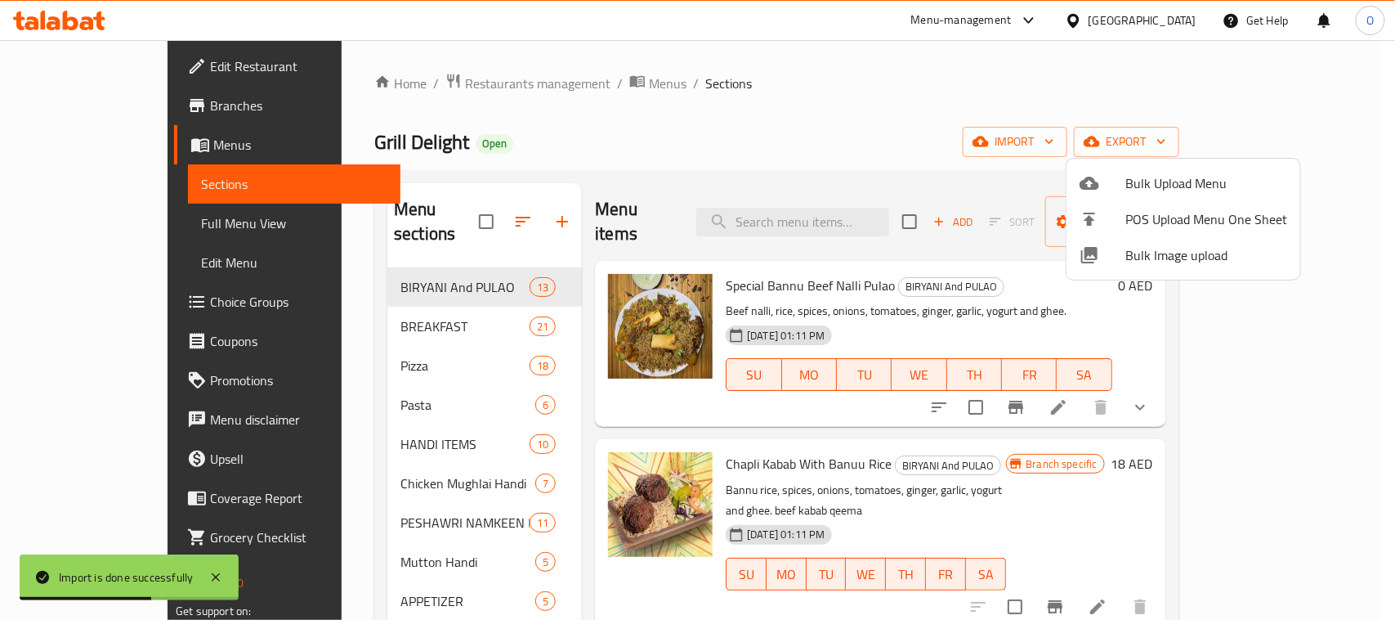
click at [777, 94] on div at bounding box center [697, 310] width 1395 height 620
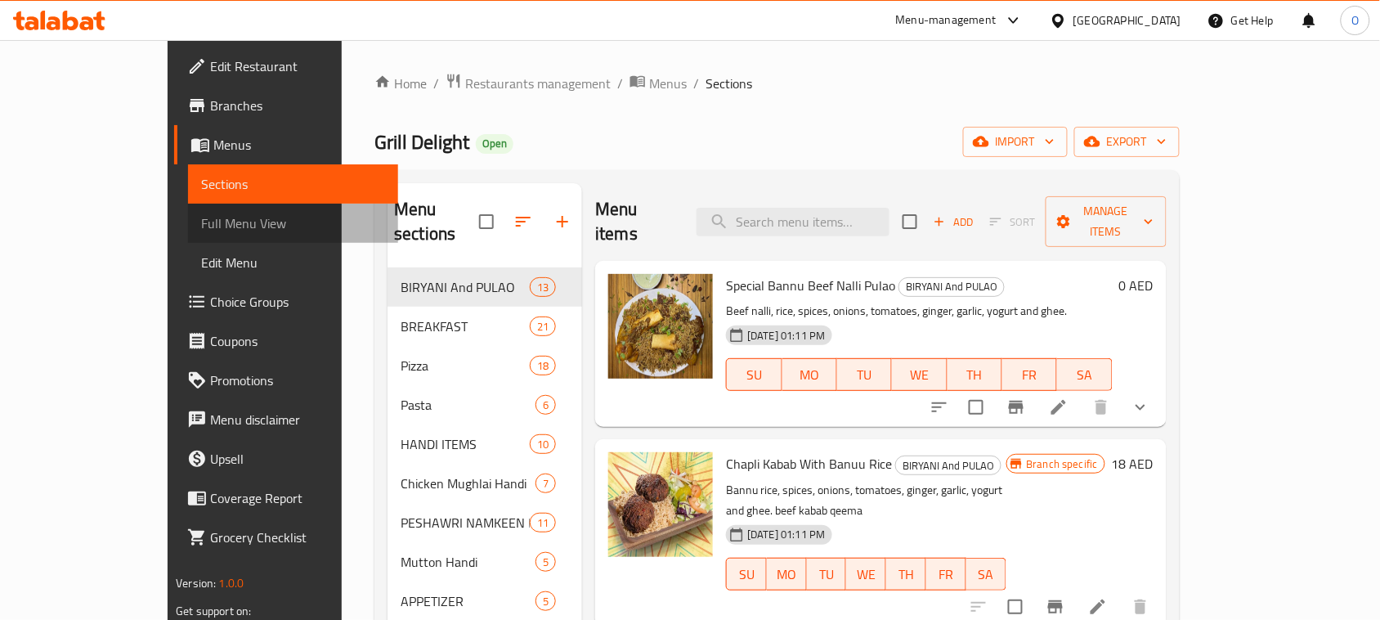
click at [201, 233] on span "Full Menu View" at bounding box center [293, 223] width 184 height 20
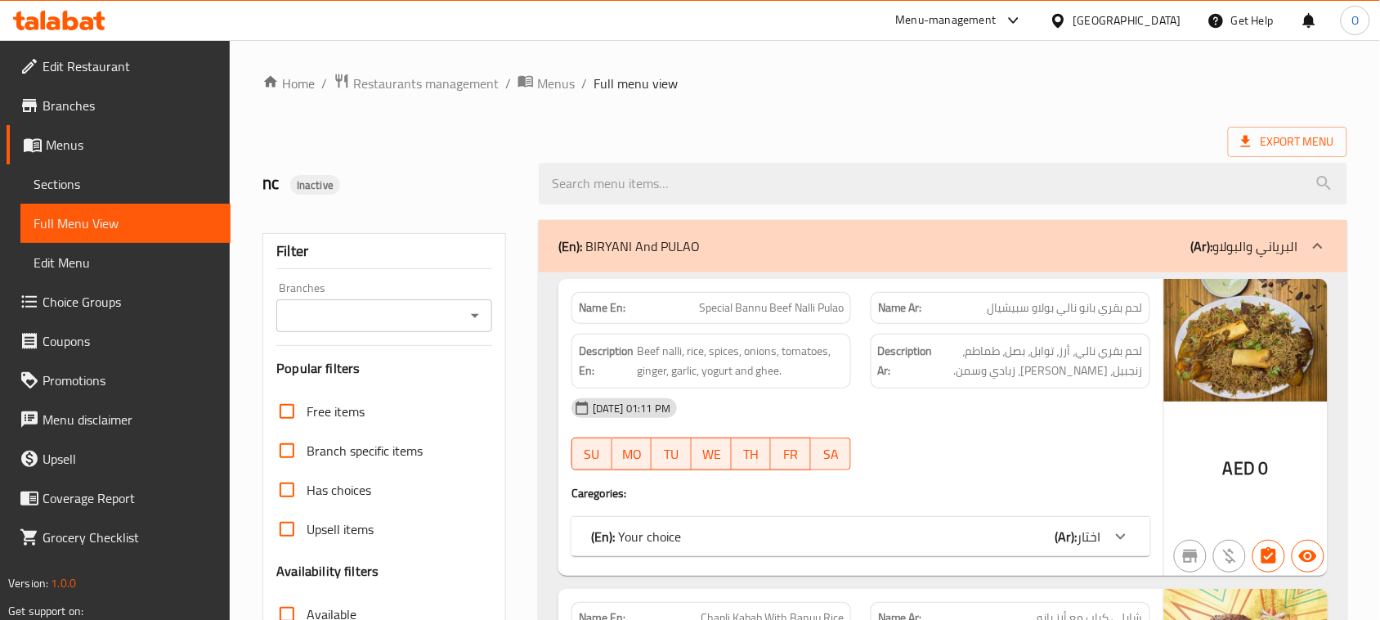
click at [391, 311] on input "Branches" at bounding box center [370, 315] width 179 height 23
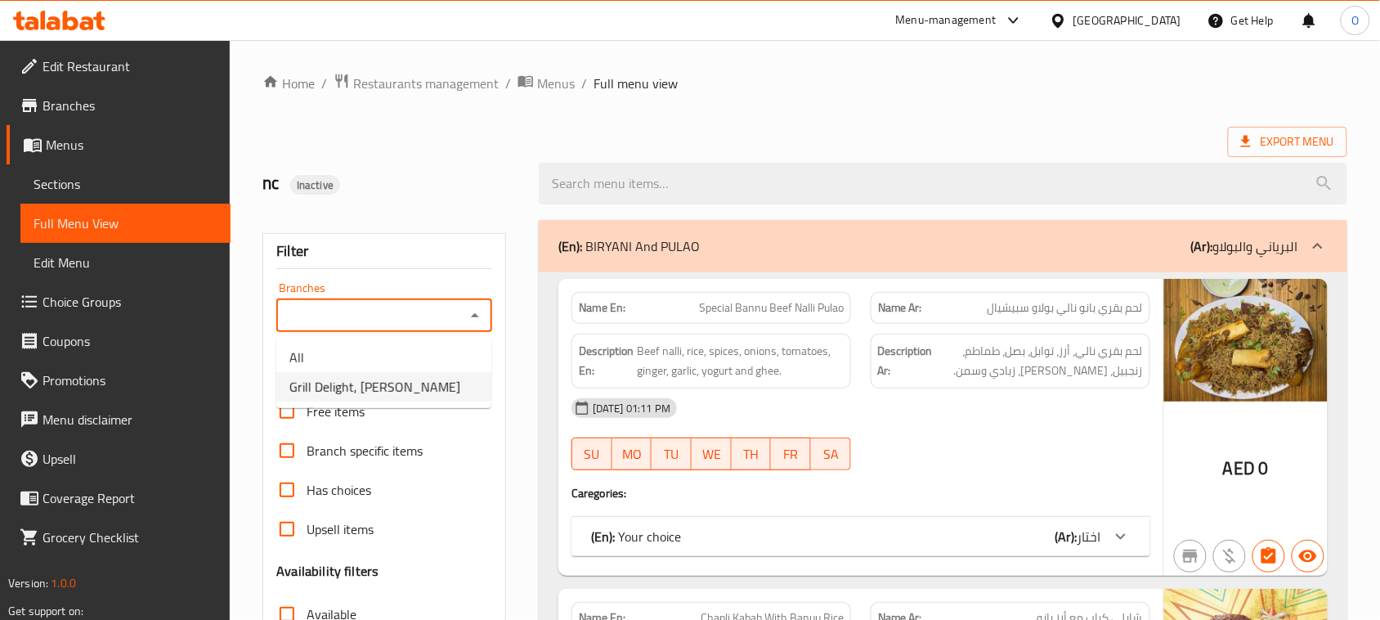
click at [381, 381] on span "Grill Delight, Al Qasimia" at bounding box center [374, 387] width 171 height 20
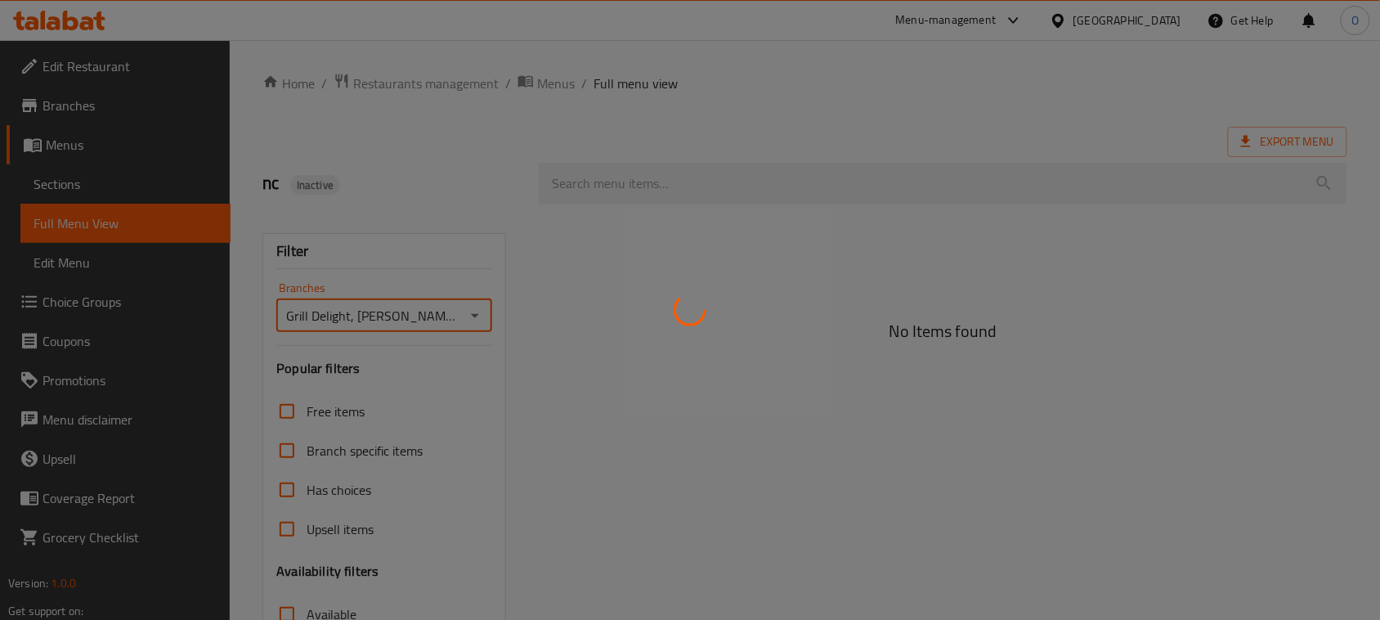
type input "Grill Delight, Al Qasimia"
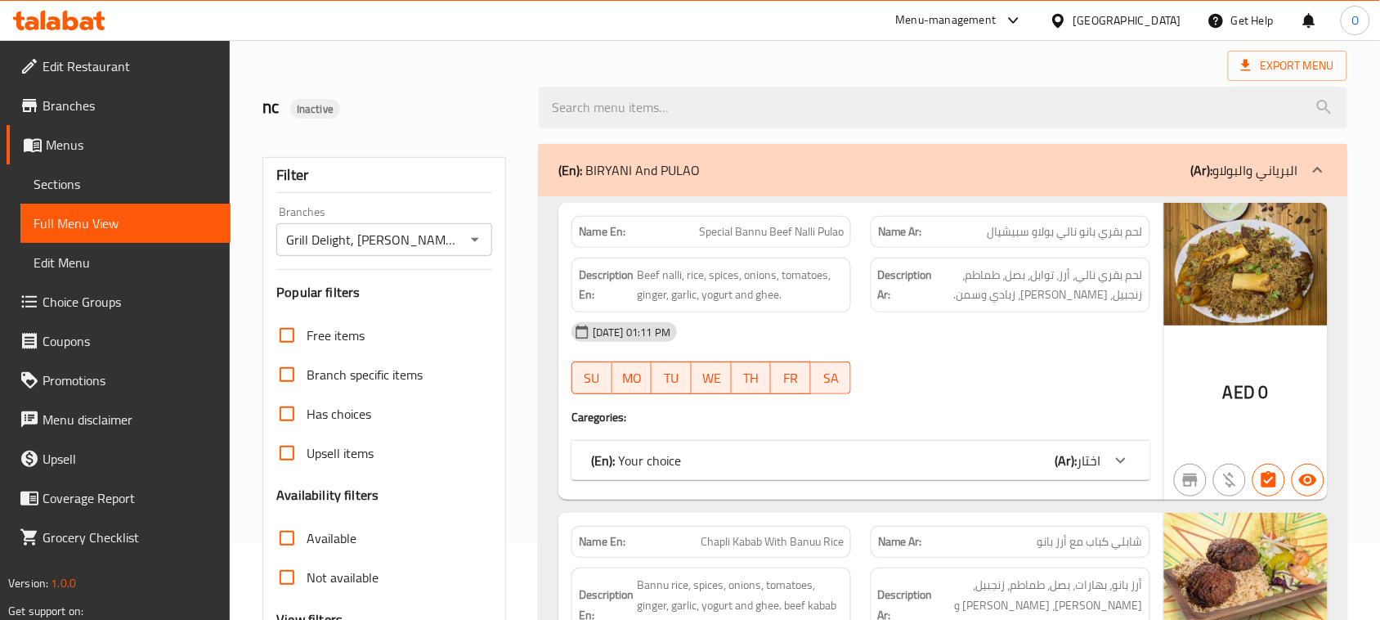
scroll to position [306, 0]
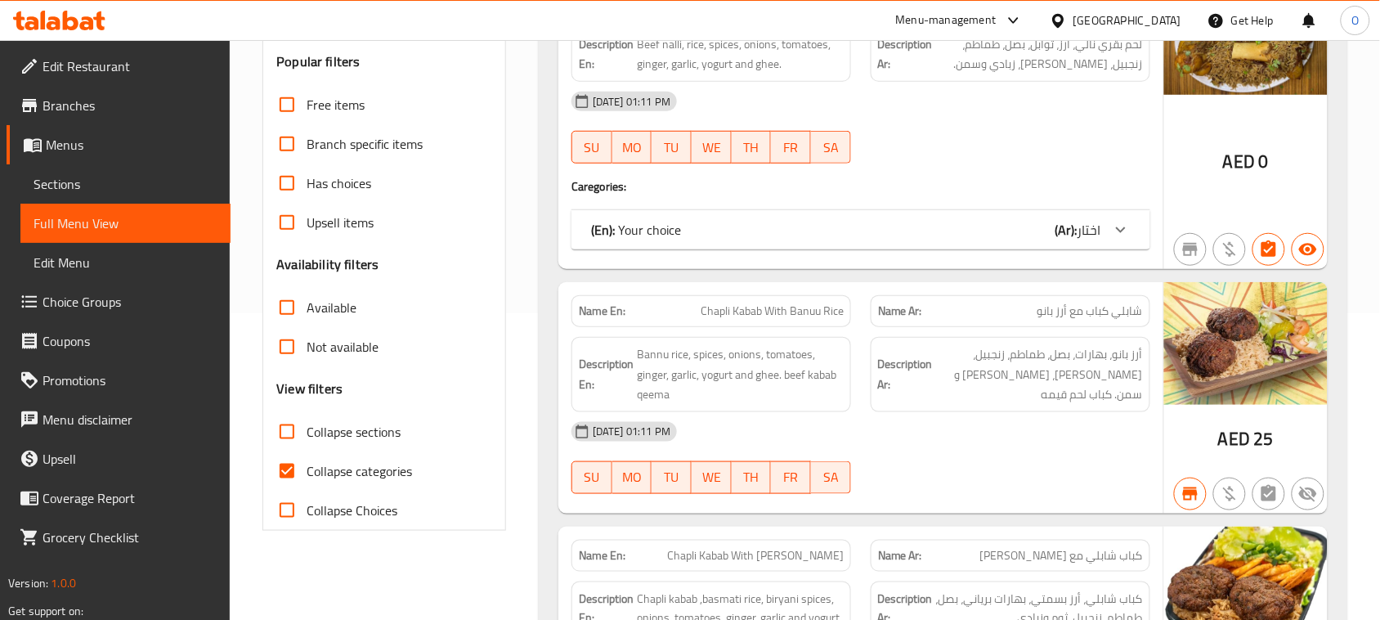
click at [287, 467] on input "Collapse categories" at bounding box center [286, 470] width 39 height 39
checkbox input "false"
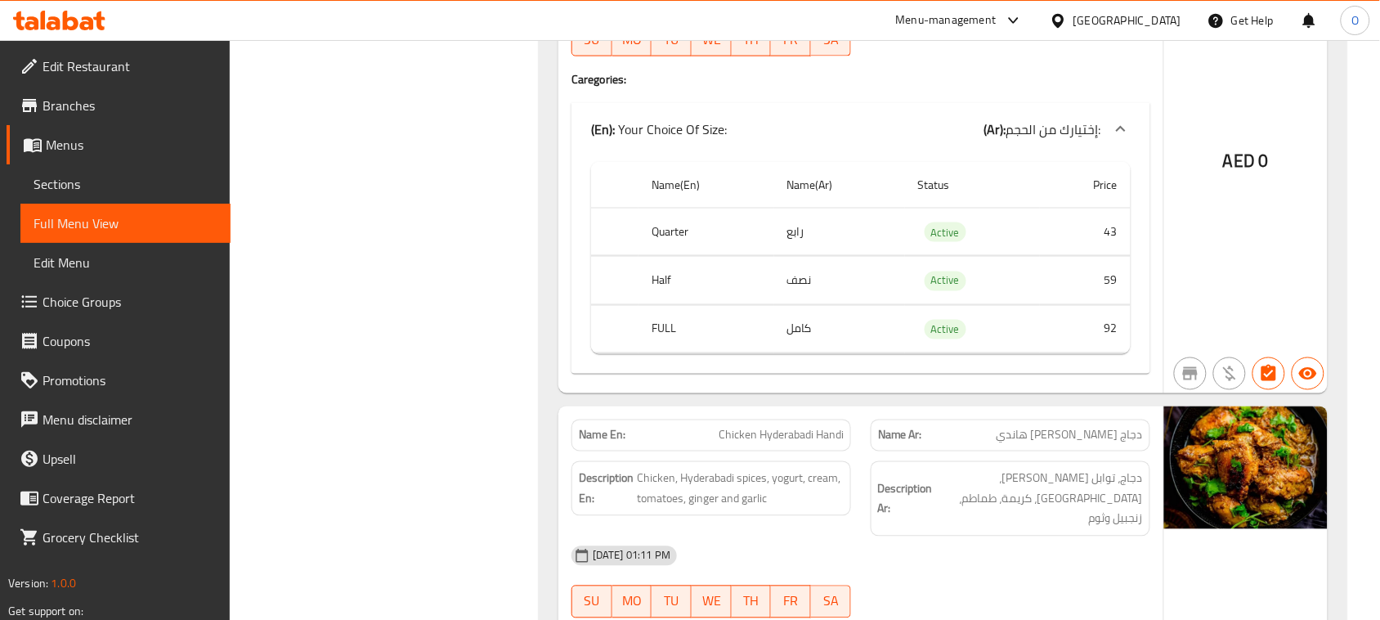
scroll to position [0, 0]
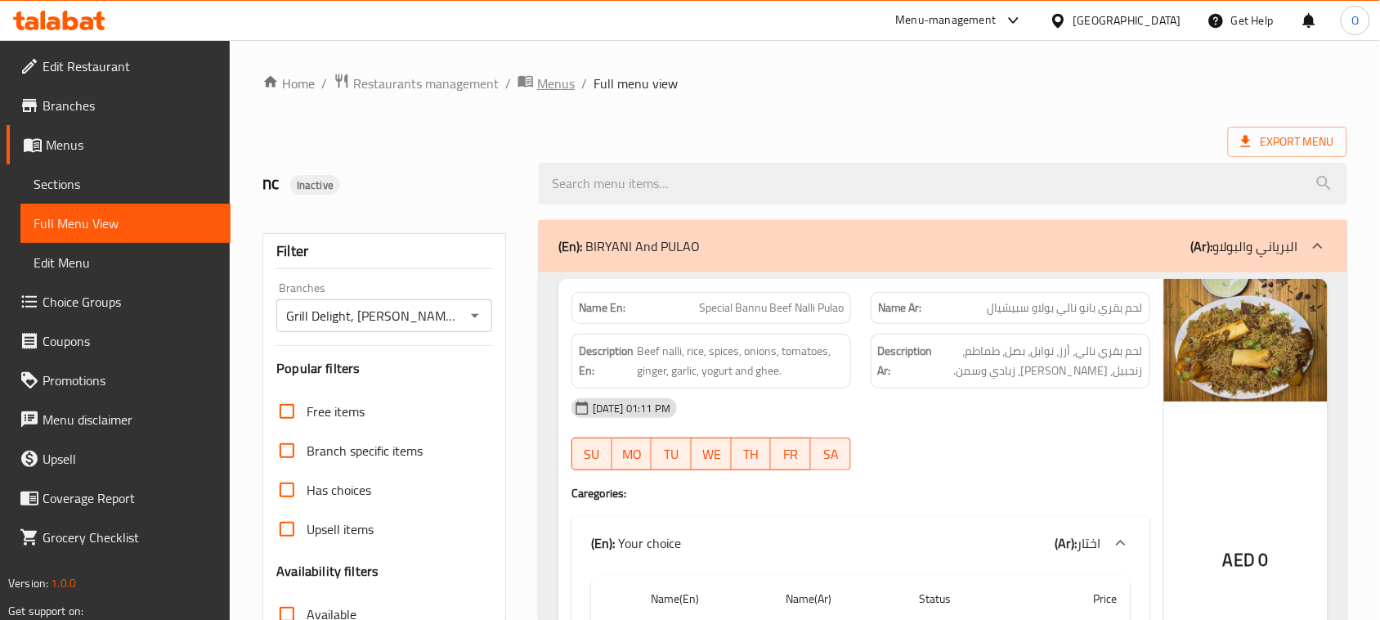
click at [569, 82] on span "Menus" at bounding box center [556, 84] width 38 height 20
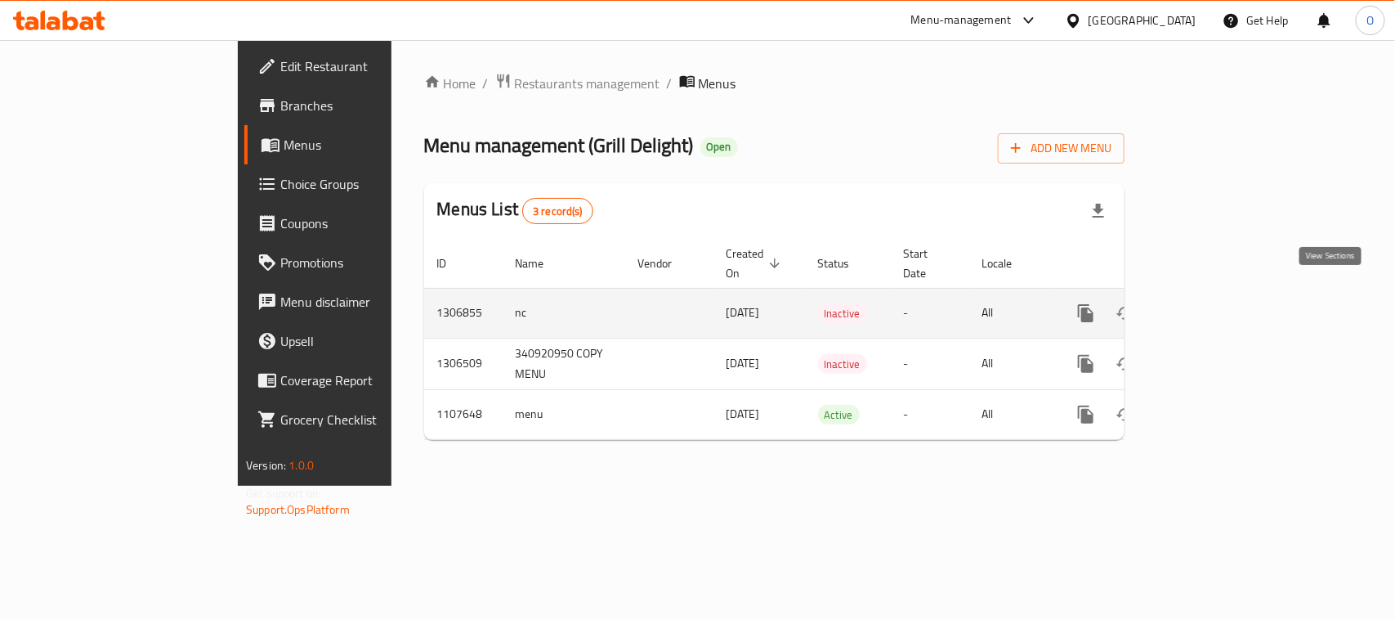
click at [1223, 293] on link "enhanced table" at bounding box center [1203, 312] width 39 height 39
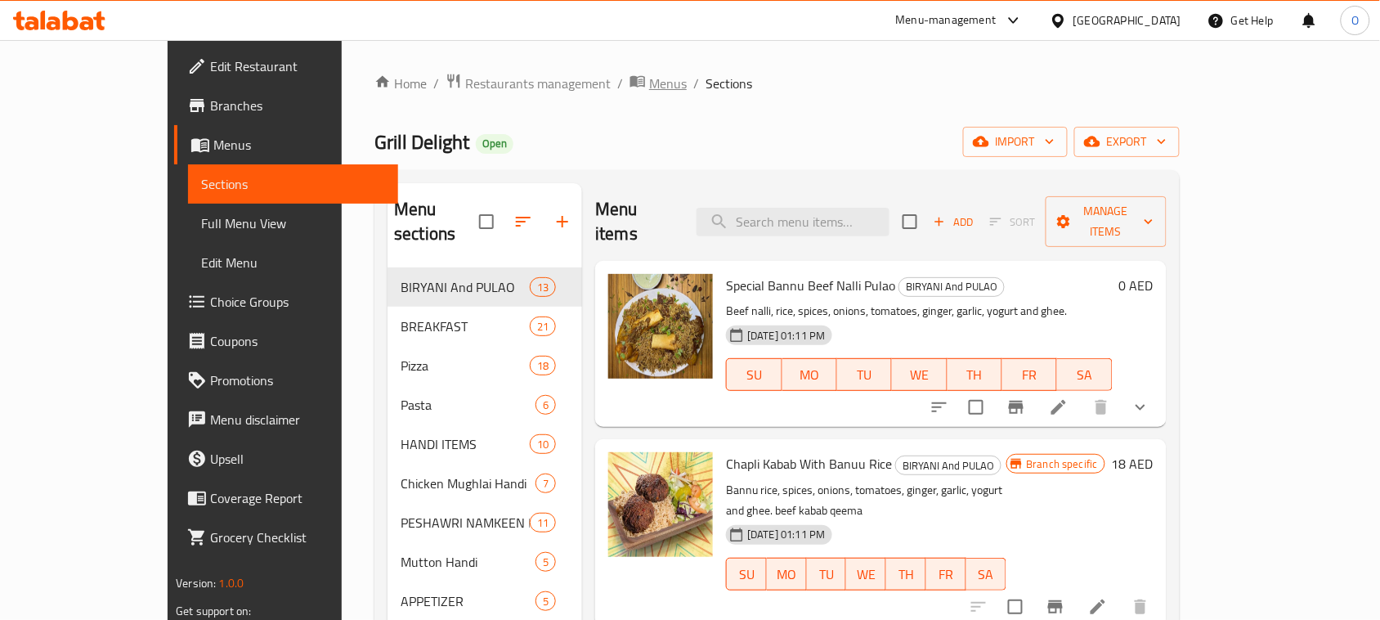
click at [649, 78] on span "Menus" at bounding box center [668, 84] width 38 height 20
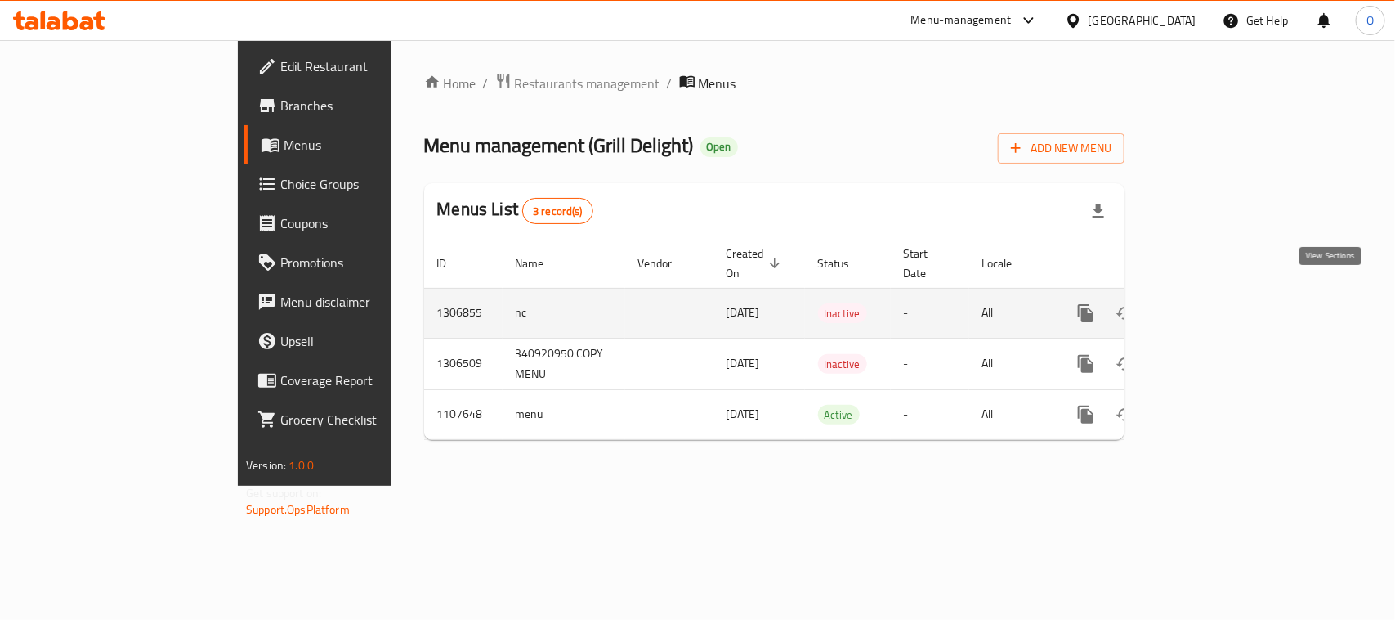
click at [1214, 303] on icon "enhanced table" at bounding box center [1204, 313] width 20 height 20
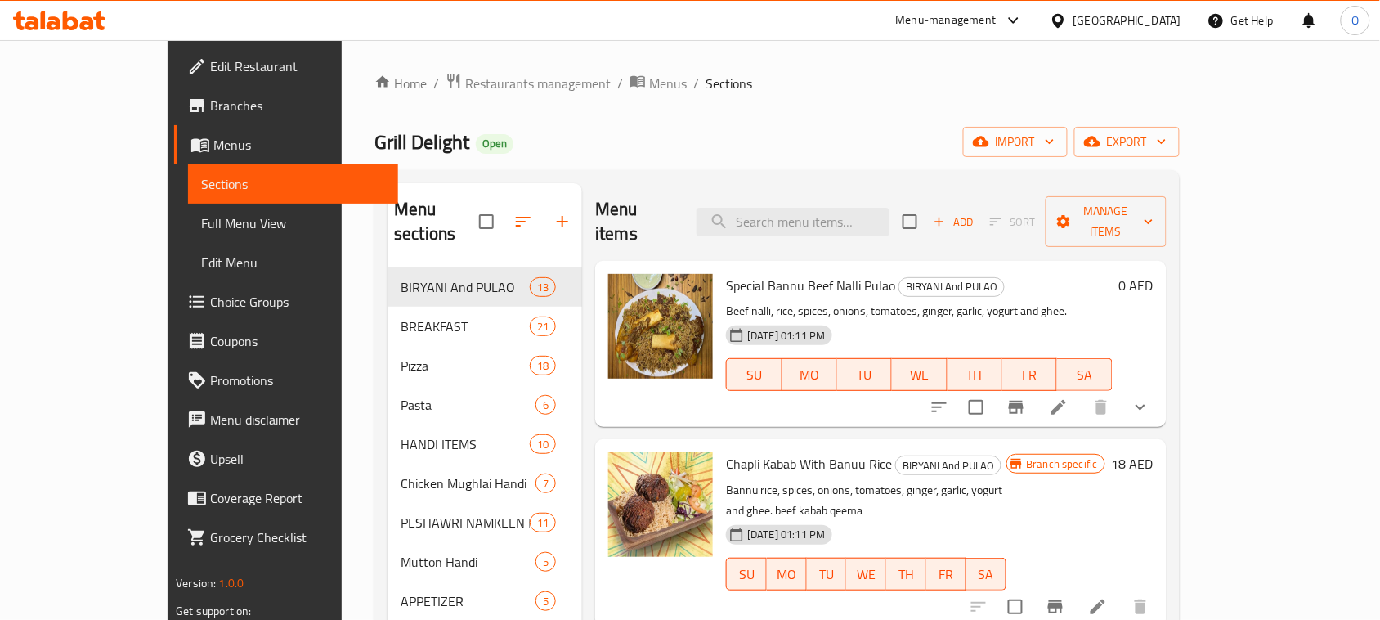
click at [201, 263] on span "Edit Menu" at bounding box center [293, 263] width 184 height 20
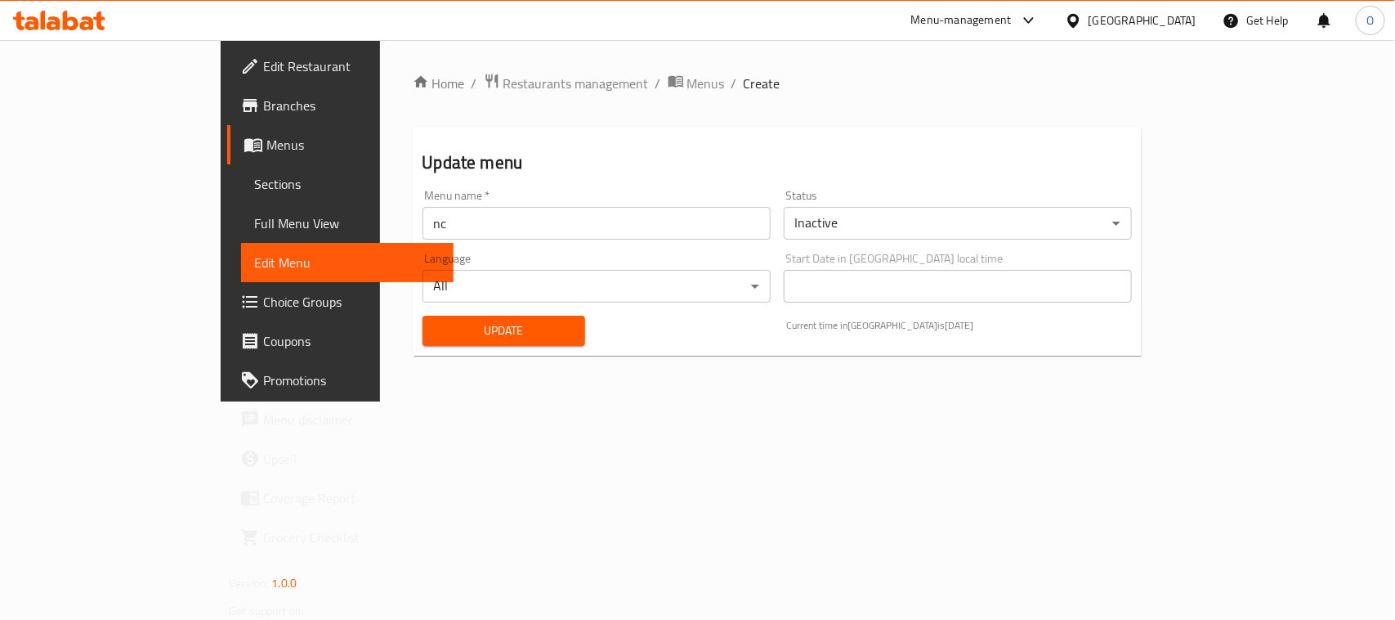
click at [423, 221] on input "nc" at bounding box center [597, 223] width 348 height 33
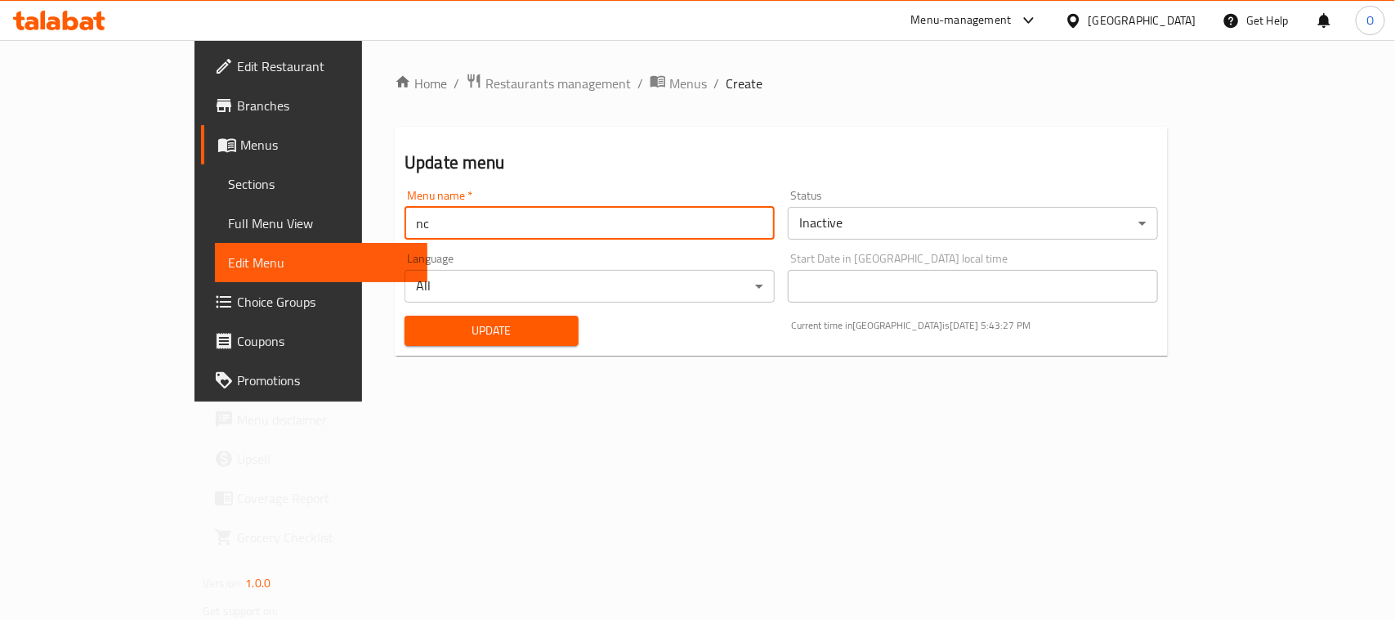
paste input "340920950"
type input "nc 340920950"
click at [1002, 215] on body "​ Menu-management United Arab Emirates Get Help O Edit Restaurant Branches Menu…" at bounding box center [697, 329] width 1395 height 579
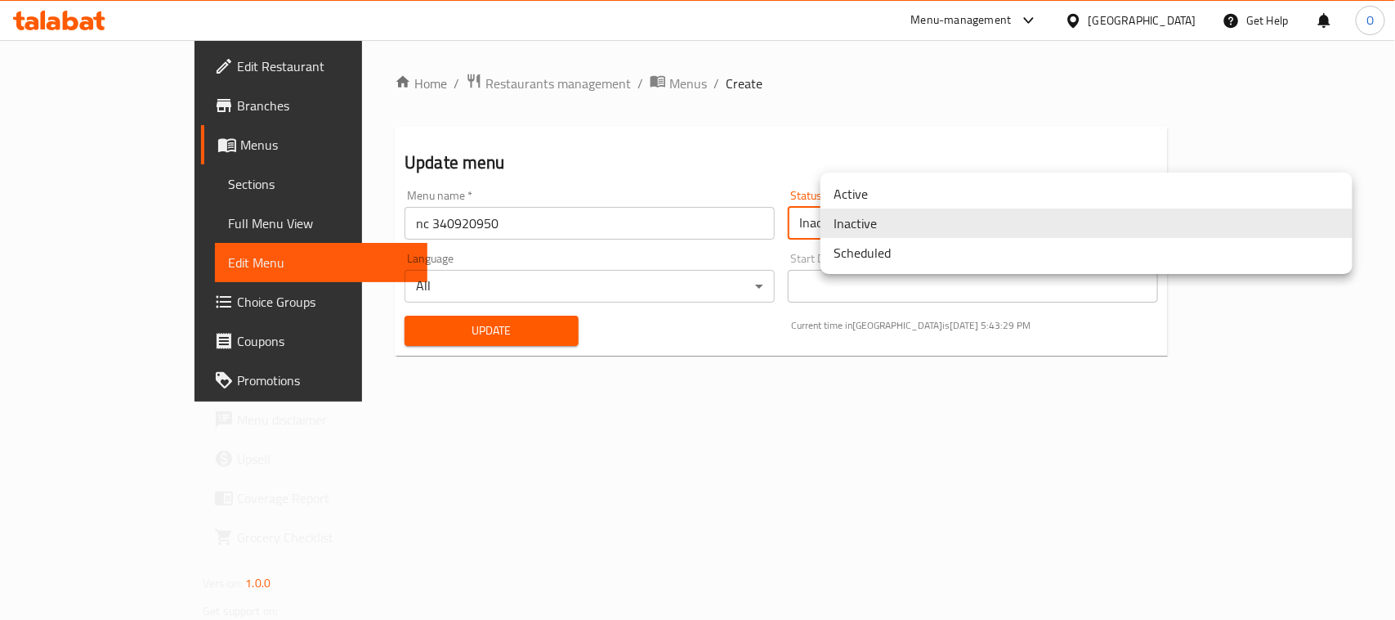
click at [936, 179] on li "Active" at bounding box center [1087, 193] width 532 height 29
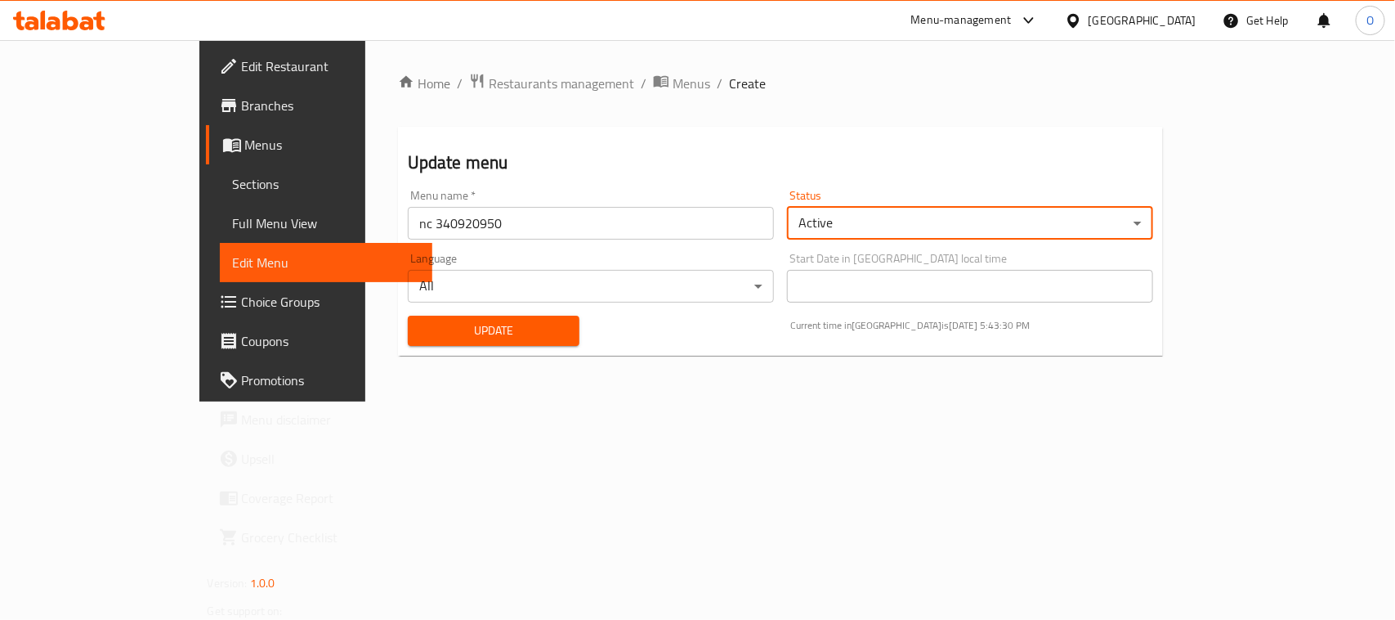
click at [408, 344] on button "Update" at bounding box center [494, 330] width 172 height 30
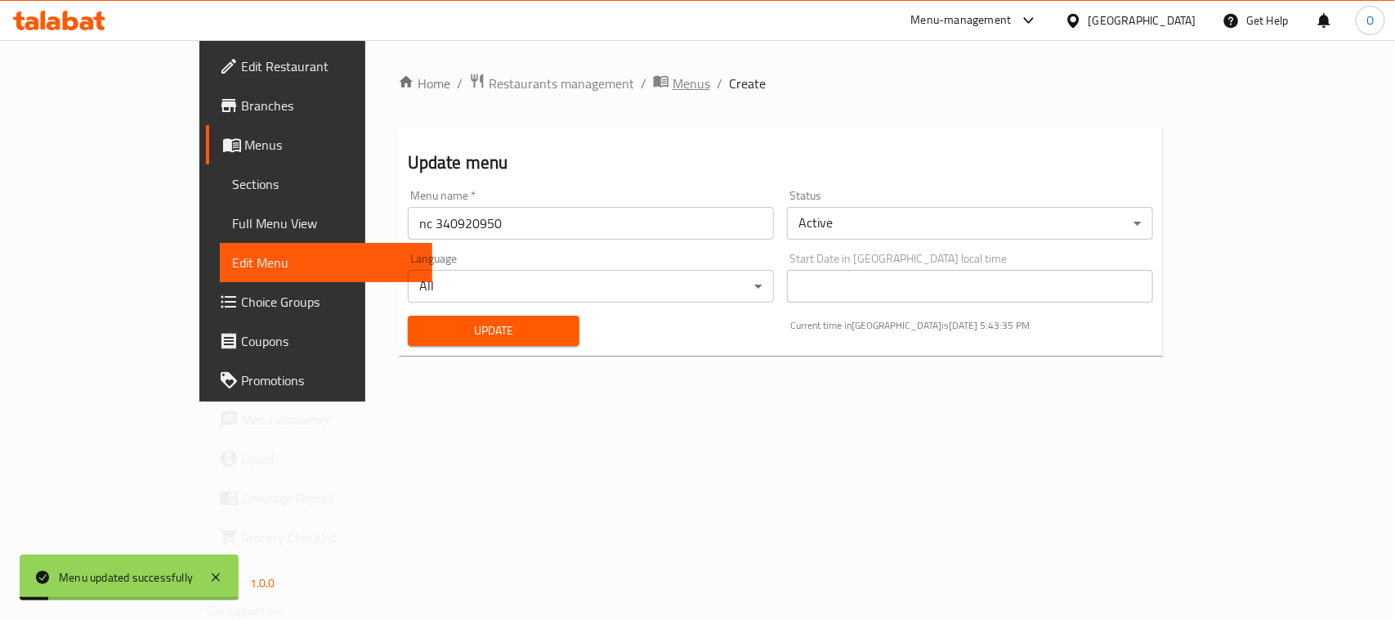
click at [673, 86] on span "Menus" at bounding box center [692, 84] width 38 height 20
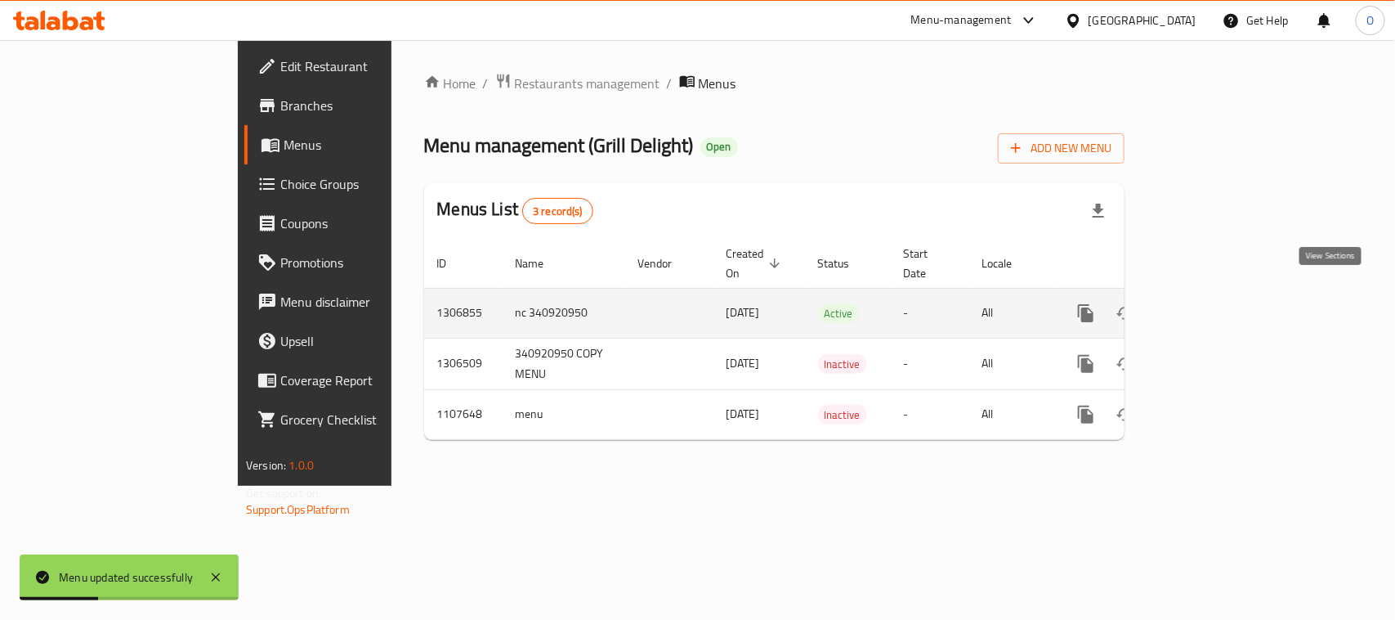
click at [1214, 303] on icon "enhanced table" at bounding box center [1204, 313] width 20 height 20
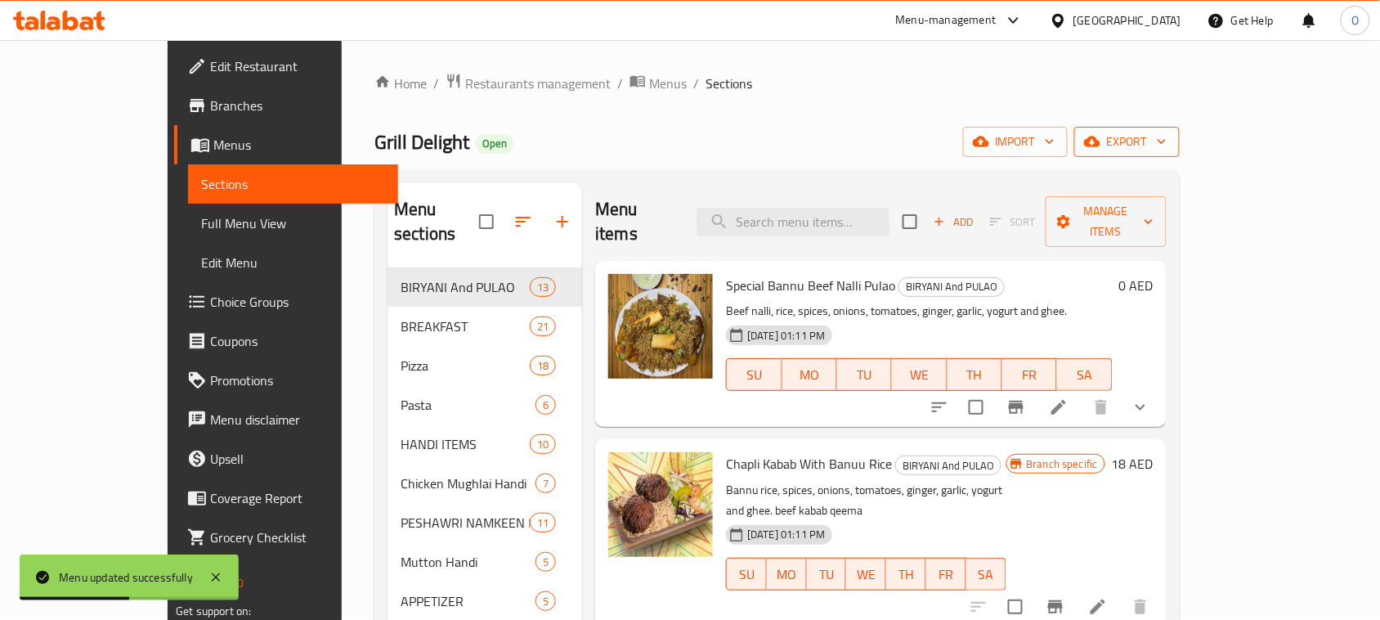
click at [1100, 150] on icon "button" at bounding box center [1092, 141] width 16 height 16
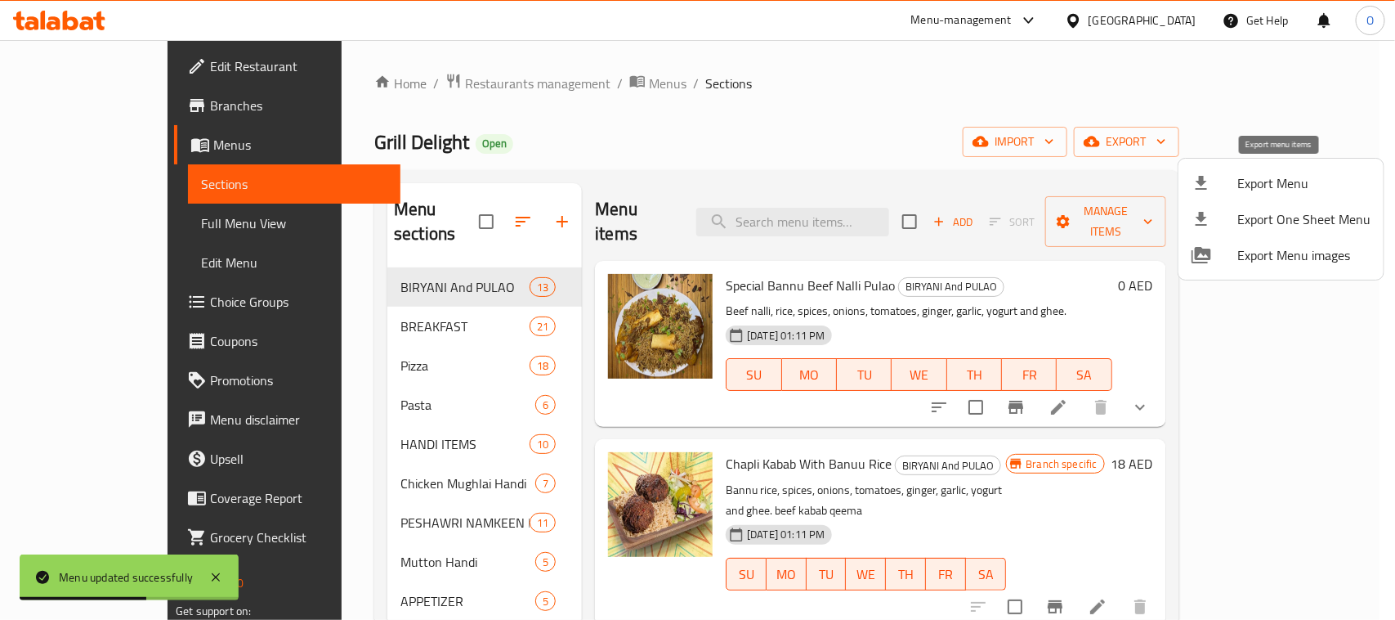
click at [1237, 193] on span "Export Menu" at bounding box center [1303, 183] width 133 height 20
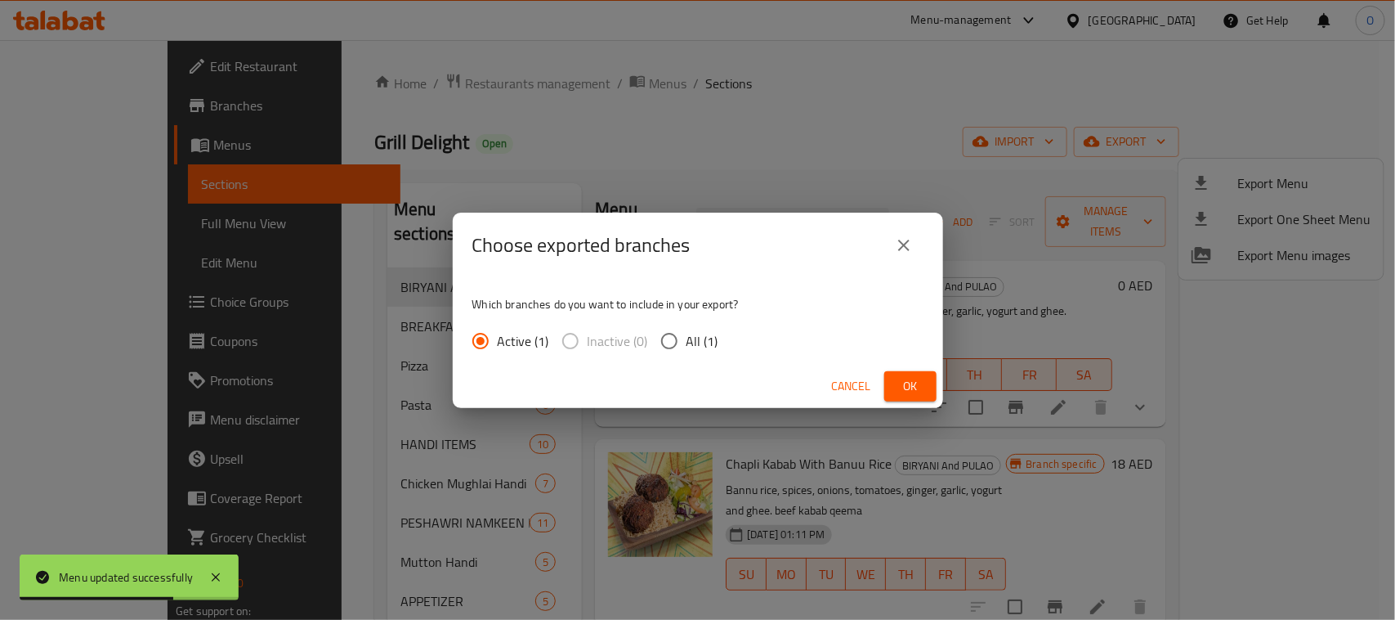
click at [891, 384] on button "Ok" at bounding box center [910, 386] width 52 height 30
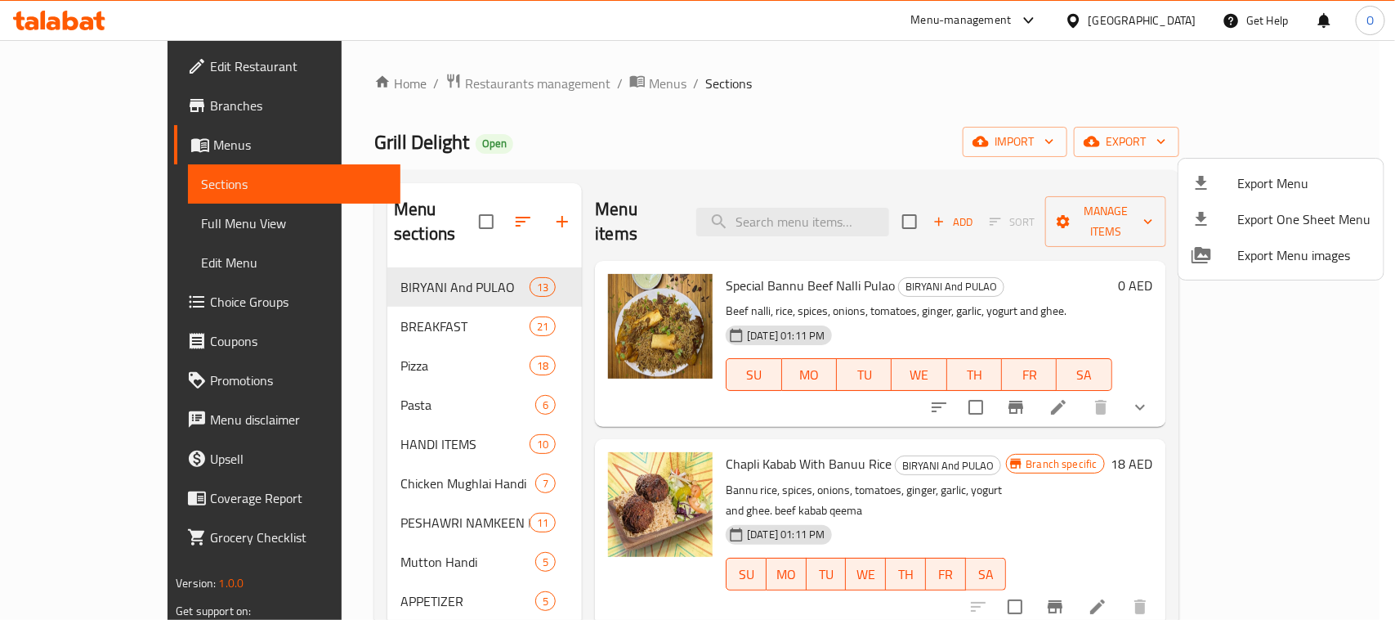
click at [313, 145] on div at bounding box center [697, 310] width 1395 height 620
click at [374, 145] on span "Grill Delight" at bounding box center [421, 141] width 95 height 37
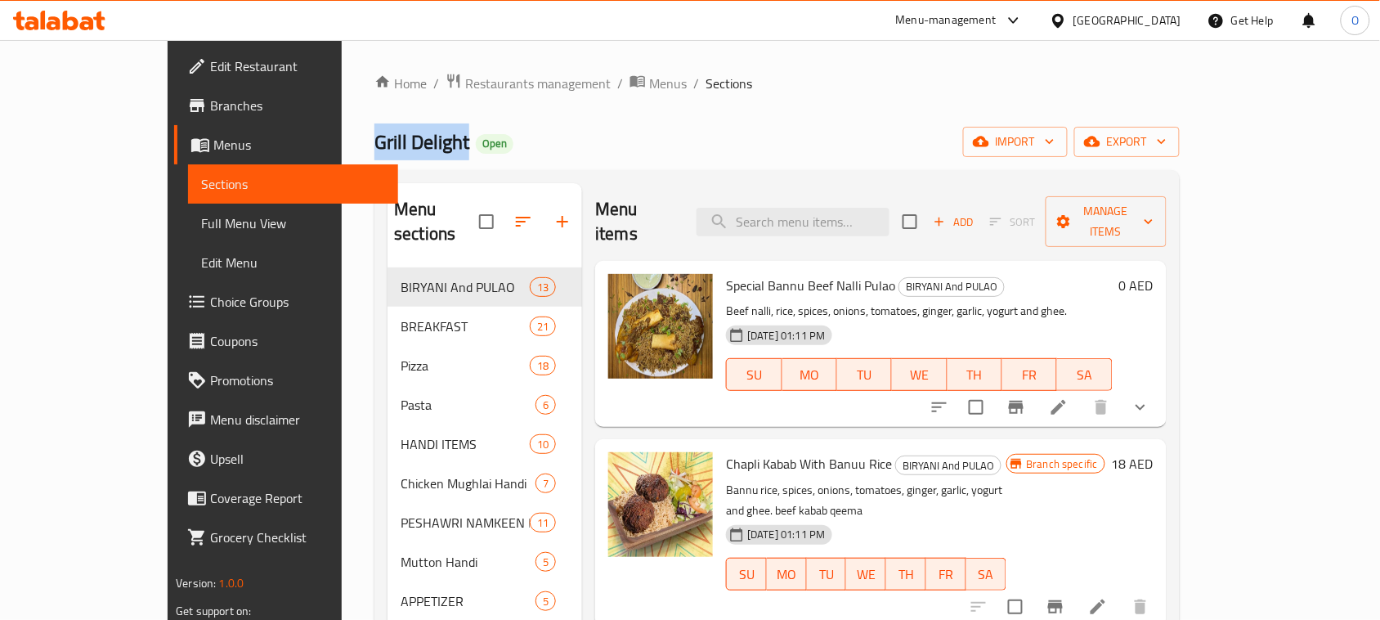
click at [374, 145] on span "Grill Delight" at bounding box center [421, 141] width 95 height 37
copy span "Grill Delight"
click at [210, 105] on span "Branches" at bounding box center [297, 106] width 175 height 20
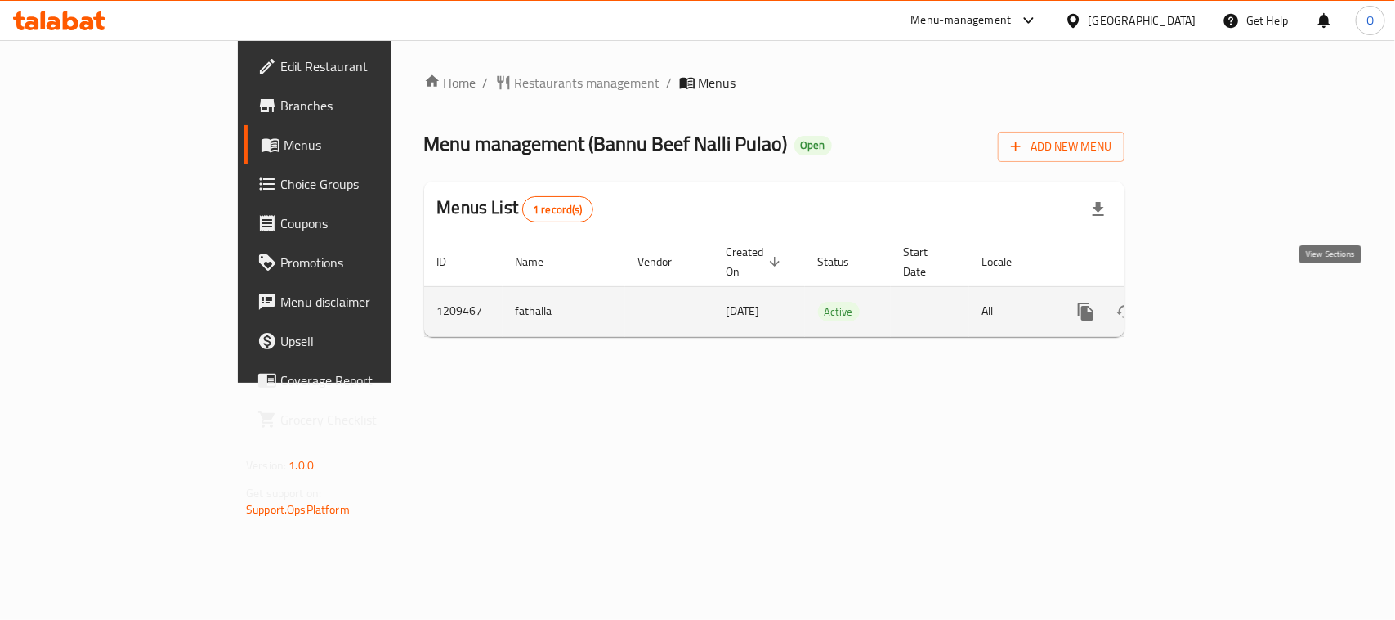
click at [1214, 302] on icon "enhanced table" at bounding box center [1204, 312] width 20 height 20
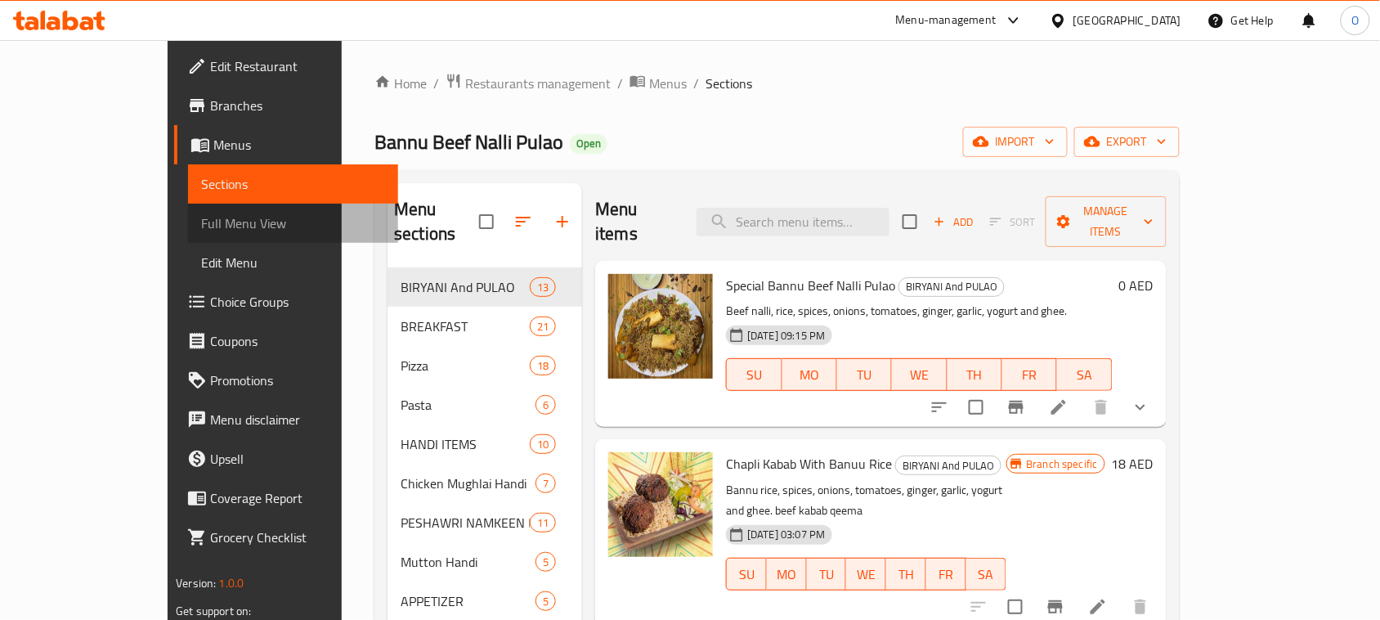
click at [201, 227] on span "Full Menu View" at bounding box center [293, 223] width 184 height 20
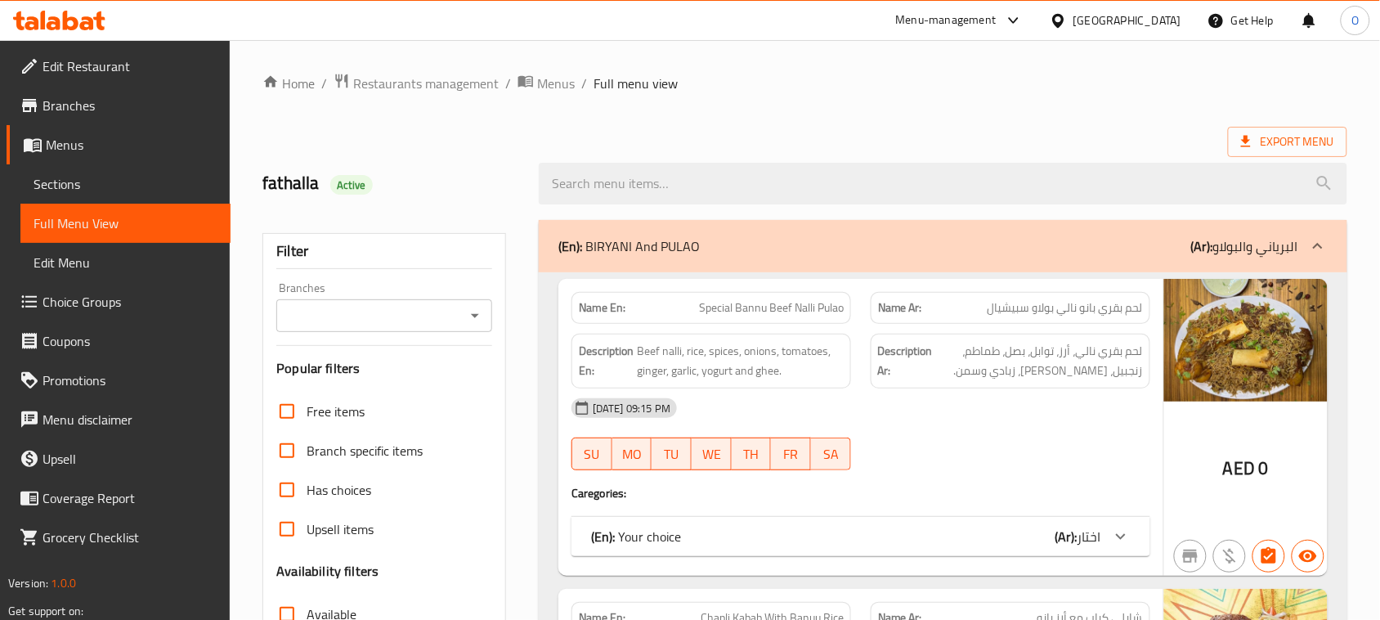
click at [468, 306] on icon "Open" at bounding box center [475, 316] width 20 height 20
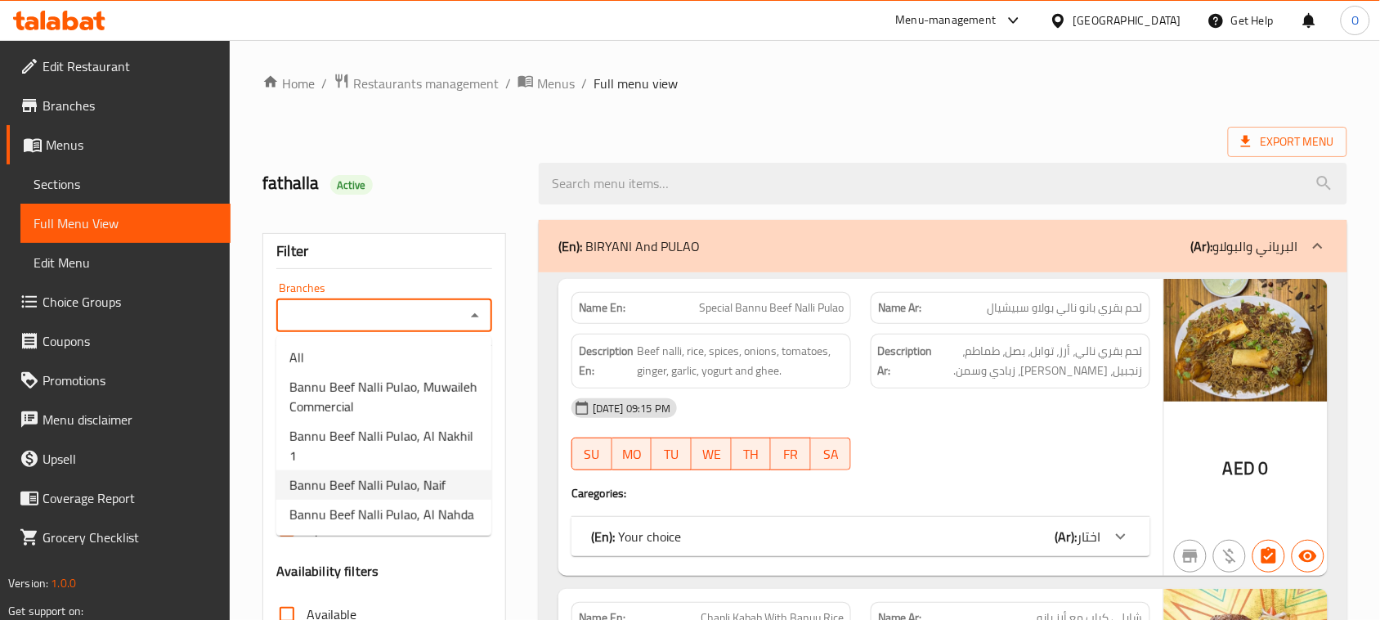
click at [414, 481] on span "Bannu Beef Nalli Pulao, Naif" at bounding box center [367, 485] width 156 height 20
type input "Bannu Beef Nalli Pulao, Naif"
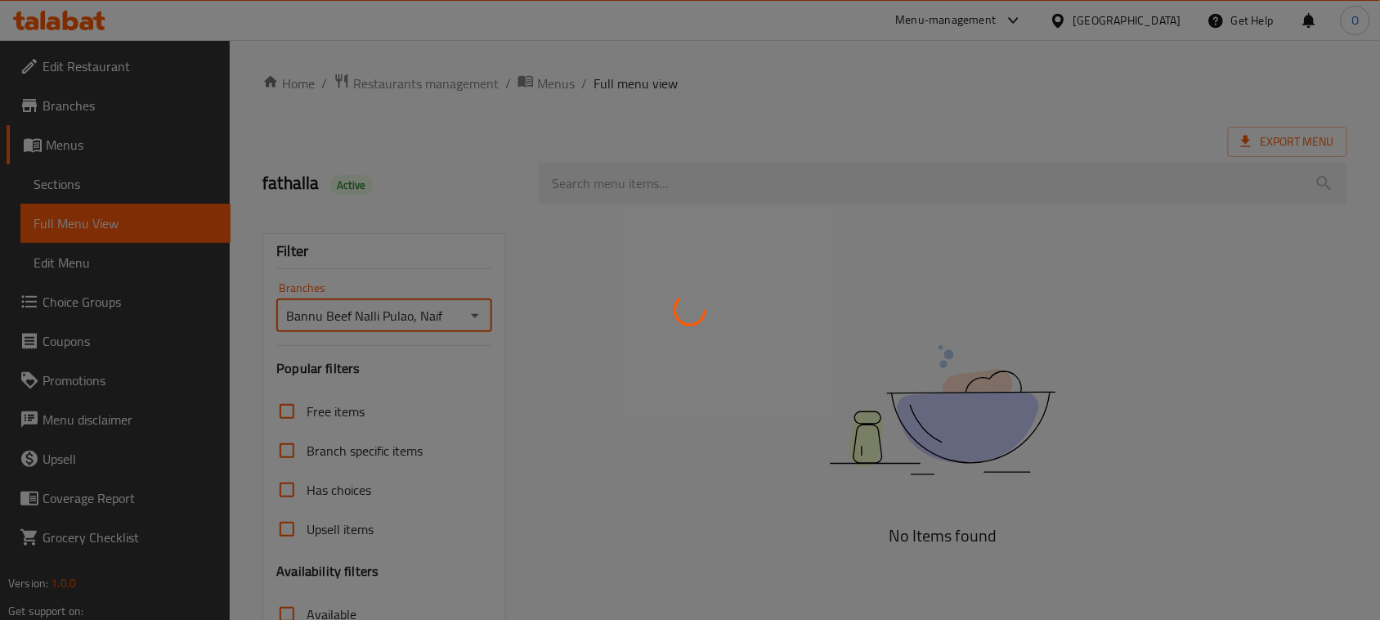
scroll to position [102, 0]
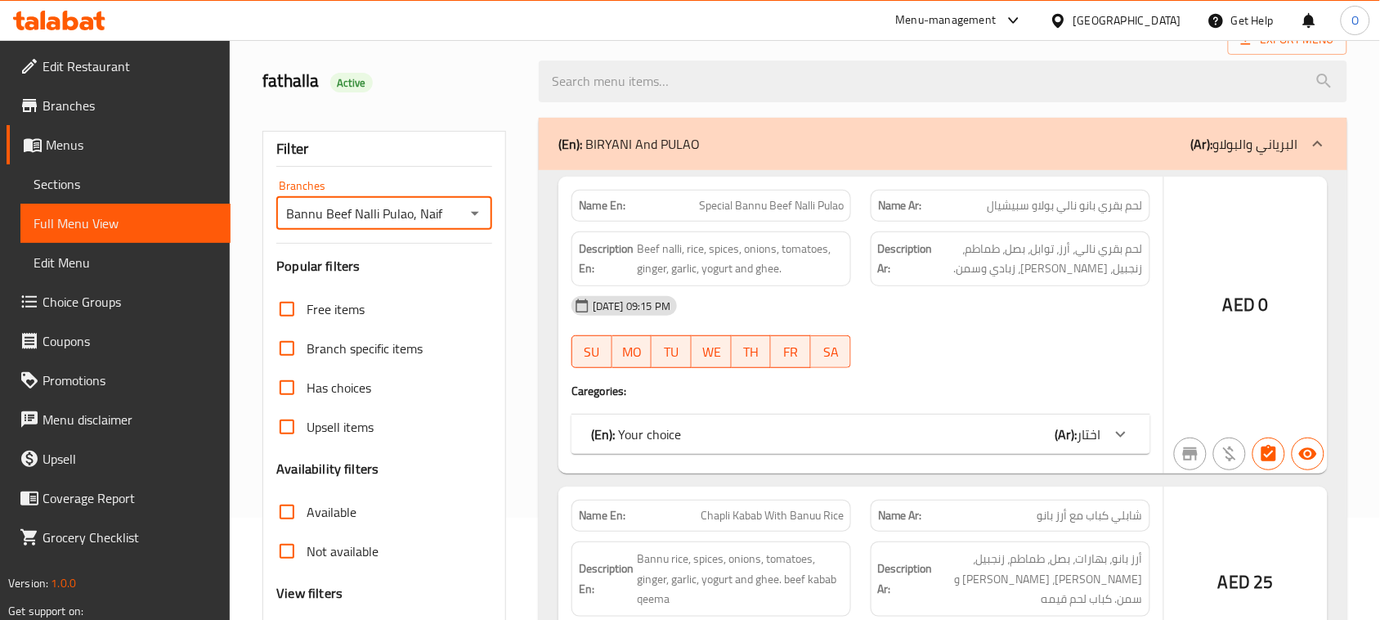
click at [284, 523] on div at bounding box center [690, 310] width 1380 height 620
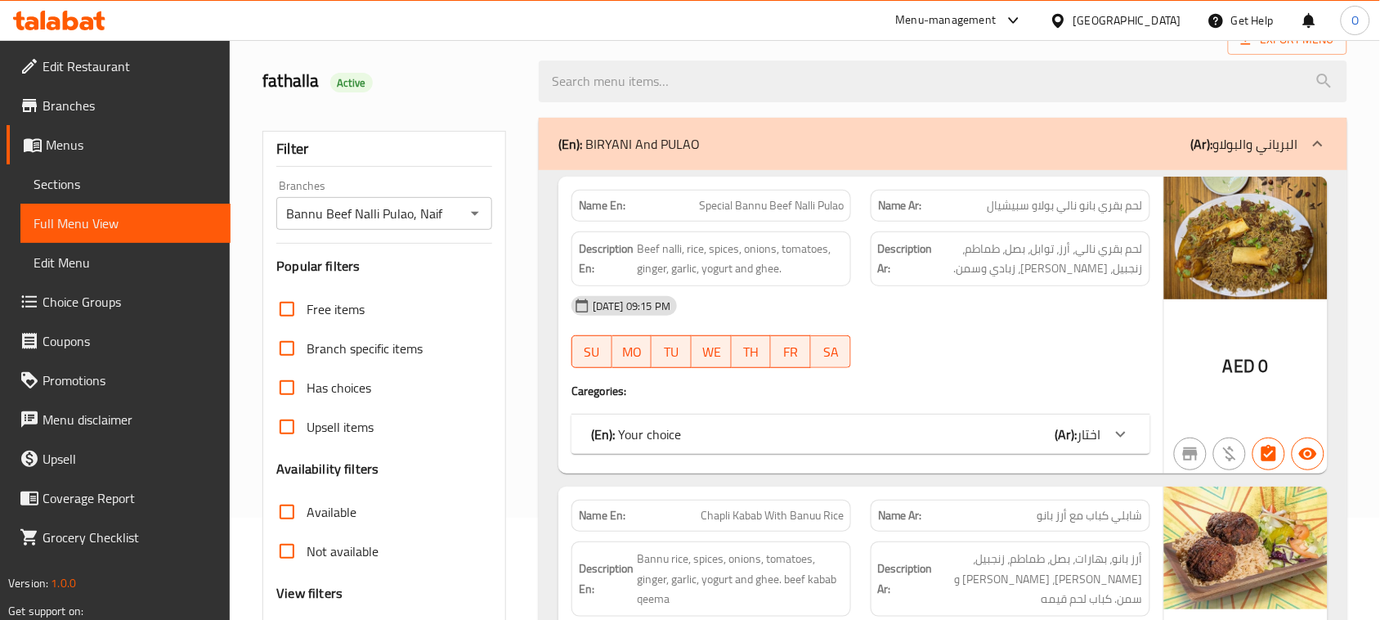
checkbox input "false"
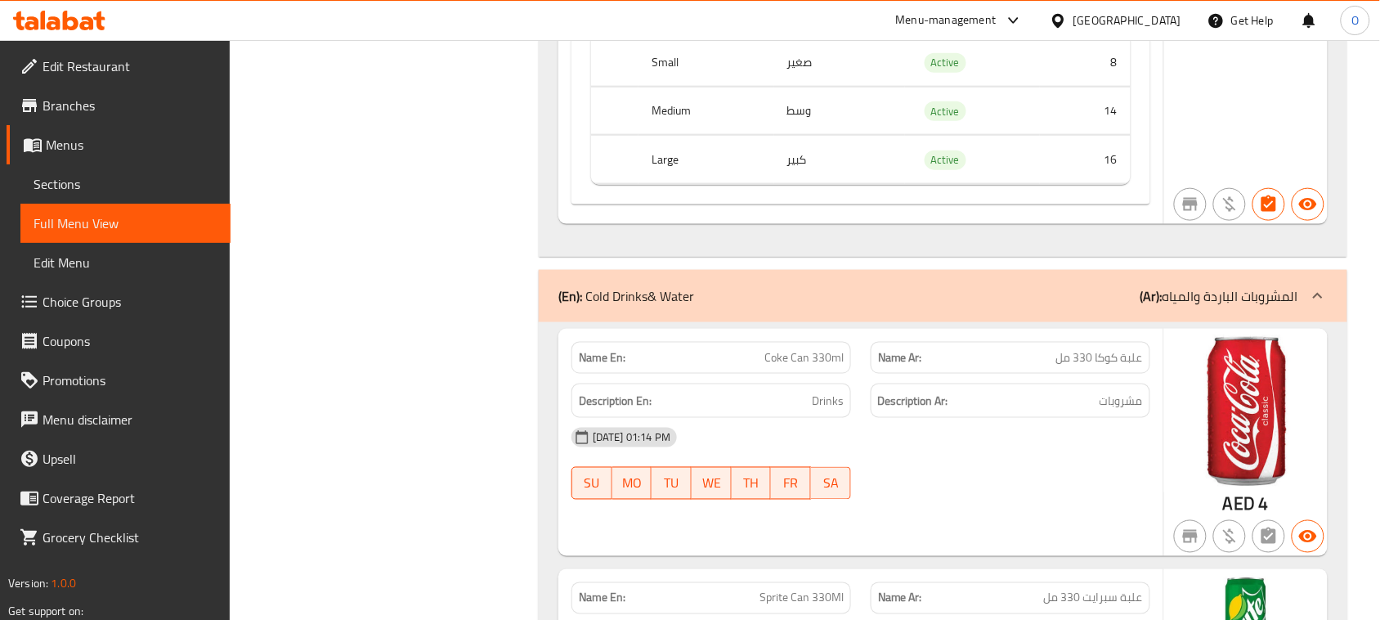
scroll to position [66348, 0]
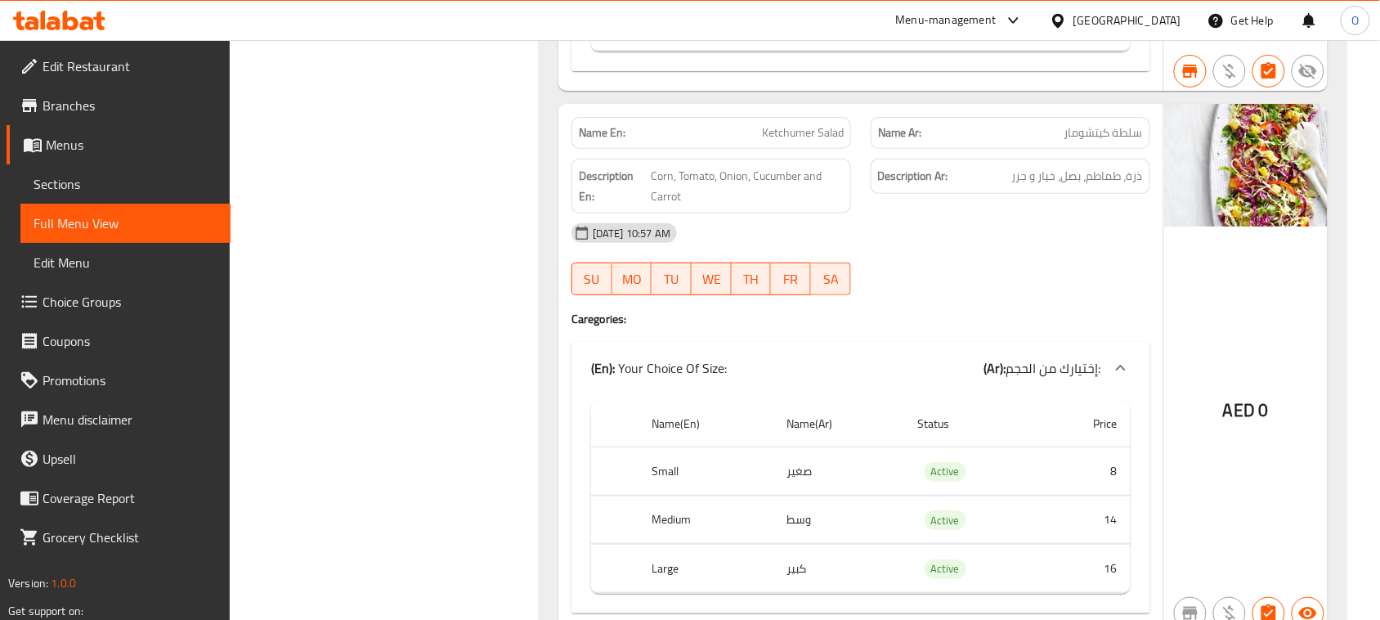
click at [102, 116] on link "Branches" at bounding box center [119, 105] width 224 height 39
